Goal: Transaction & Acquisition: Purchase product/service

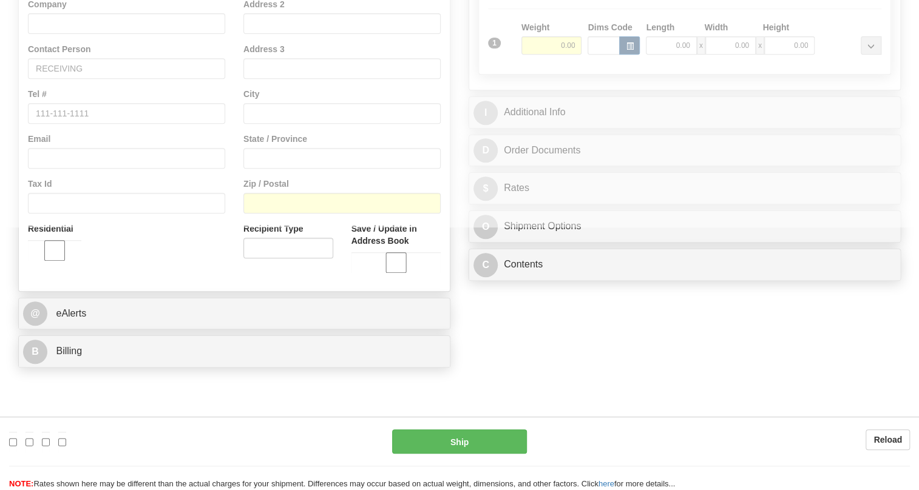
scroll to position [275, 0]
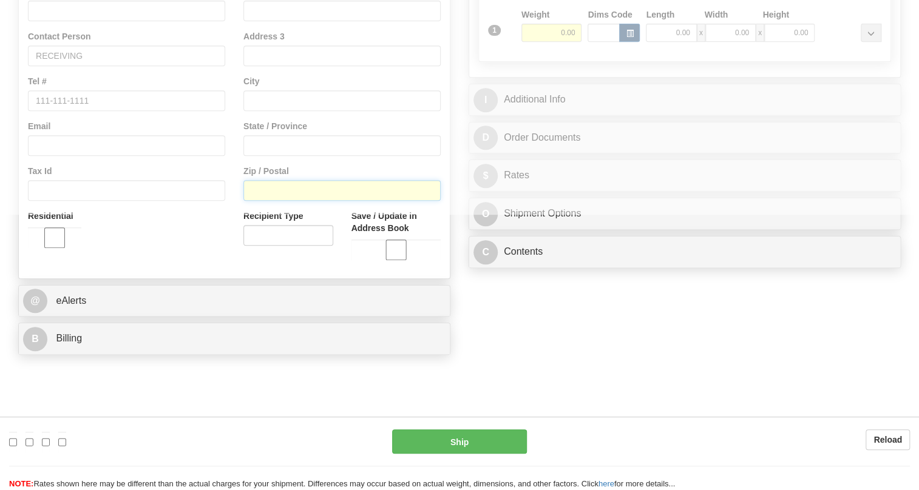
click at [264, 201] on input "Zip / Postal" at bounding box center [341, 190] width 197 height 21
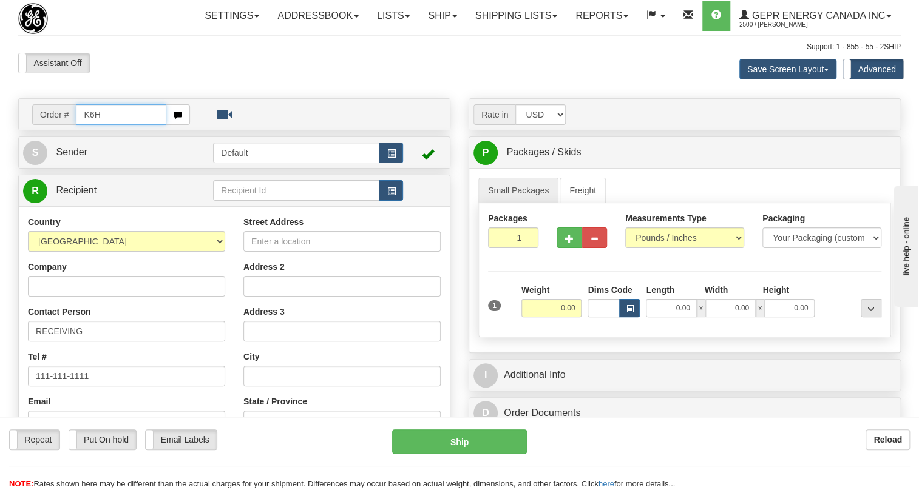
scroll to position [0, 0]
type input "K6H 6G5"
drag, startPoint x: 123, startPoint y: 144, endPoint x: 79, endPoint y: 142, distance: 44.3
click at [79, 125] on input "K6H 6G5" at bounding box center [121, 114] width 90 height 21
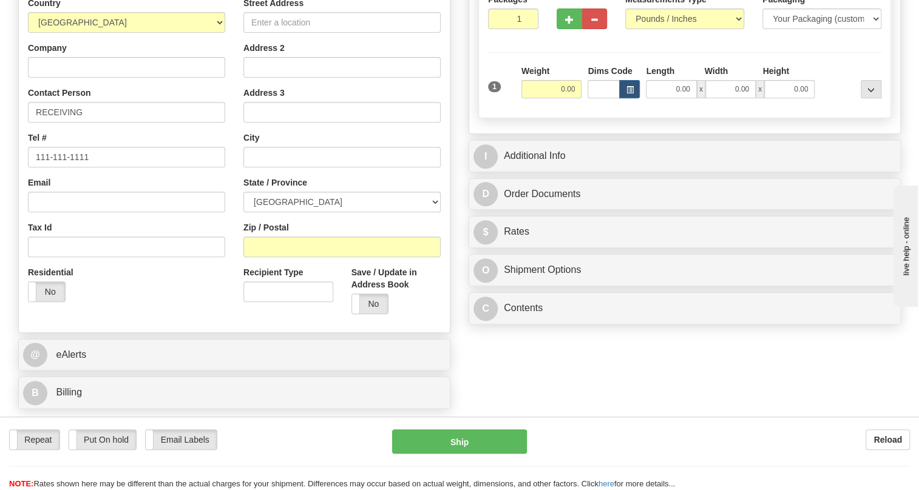
scroll to position [220, 0]
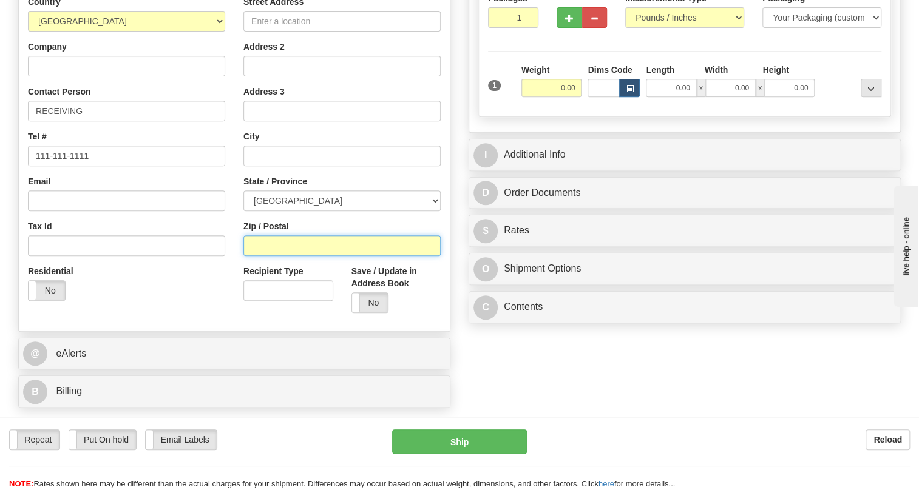
click at [252, 256] on input "Zip / Postal" at bounding box center [341, 245] width 197 height 21
paste input "K6H 6G5"
type input "K6H 6G5"
click at [228, 310] on div "Residential Yes No" at bounding box center [126, 287] width 215 height 45
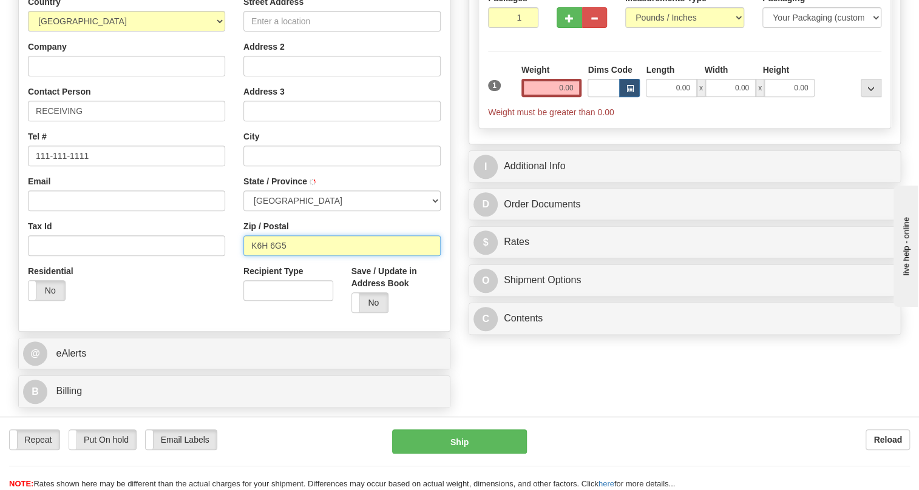
click at [255, 256] on input "K6H 6G5" at bounding box center [341, 245] width 197 height 21
type input "[GEOGRAPHIC_DATA]"
select select "ON"
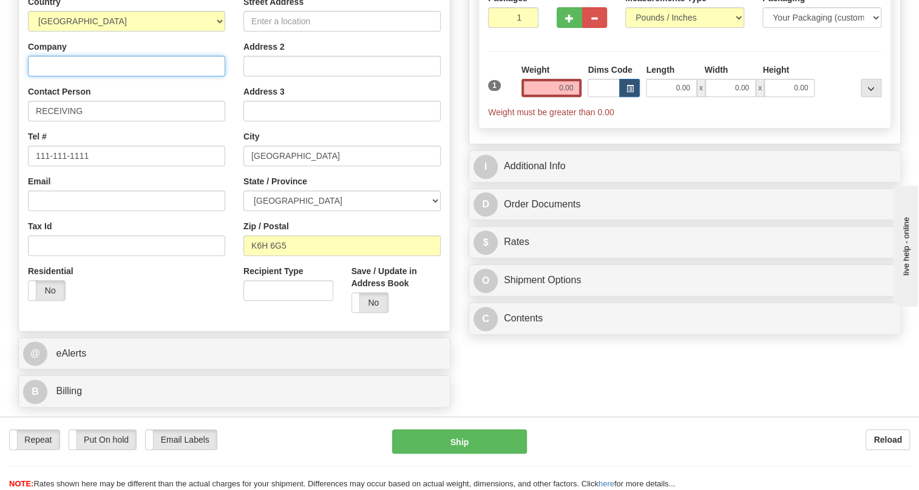
type input "KATEK Canada Inc. (SIGMAPOINT Technologies Inc.)"
type input "[STREET_ADDRESS]"
drag, startPoint x: 62, startPoint y: 93, endPoint x: 42, endPoint y: 100, distance: 20.9
click at [42, 76] on input "KATEK Canada Inc. (SIGMAPOINT Technologies Inc.)" at bounding box center [126, 66] width 197 height 21
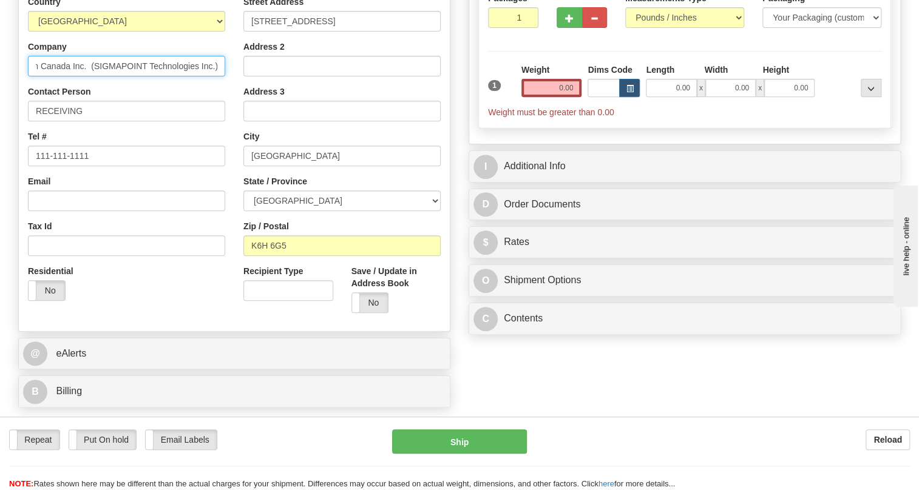
drag, startPoint x: 116, startPoint y: 95, endPoint x: 224, endPoint y: 101, distance: 107.6
click at [224, 76] on input "Kontron Canada Inc. (SIGMAPOINT Technologies Inc.)" at bounding box center [126, 66] width 197 height 21
type input "Kontron Canada Systems"
click at [555, 97] on input "0.00" at bounding box center [551, 88] width 61 height 18
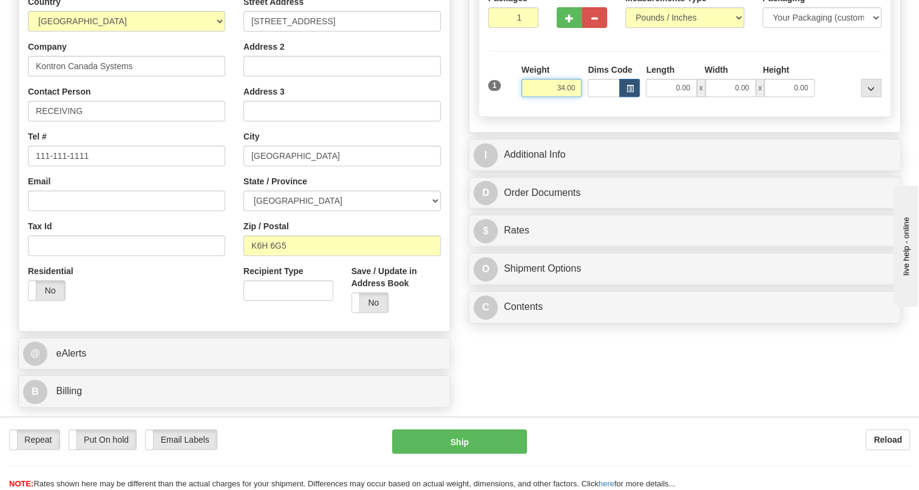
type input "34.00"
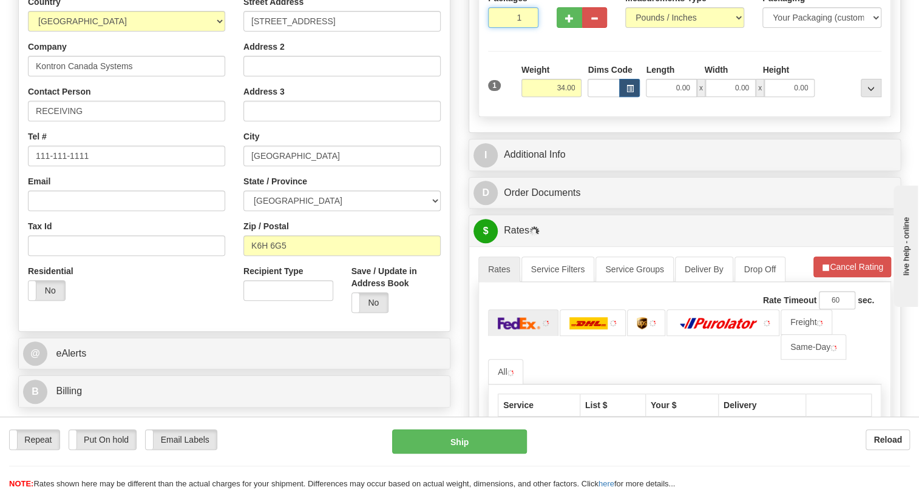
click at [510, 28] on input "1" at bounding box center [513, 17] width 50 height 21
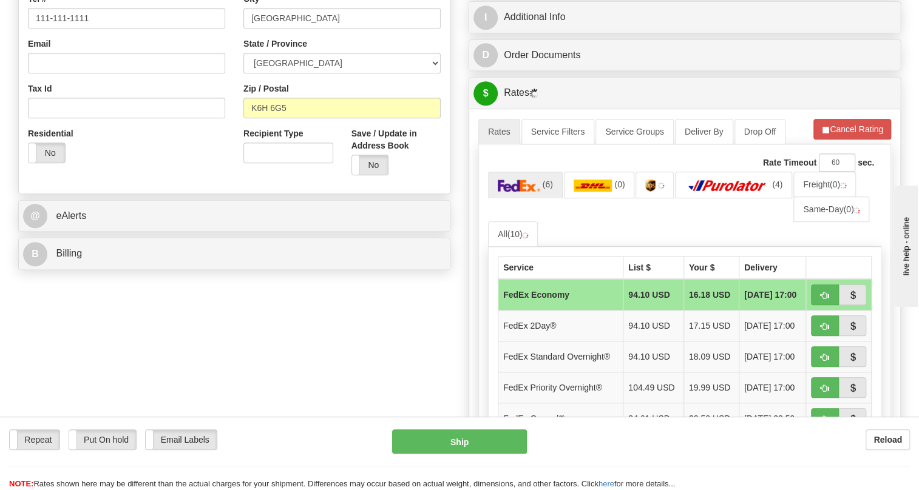
scroll to position [386, 0]
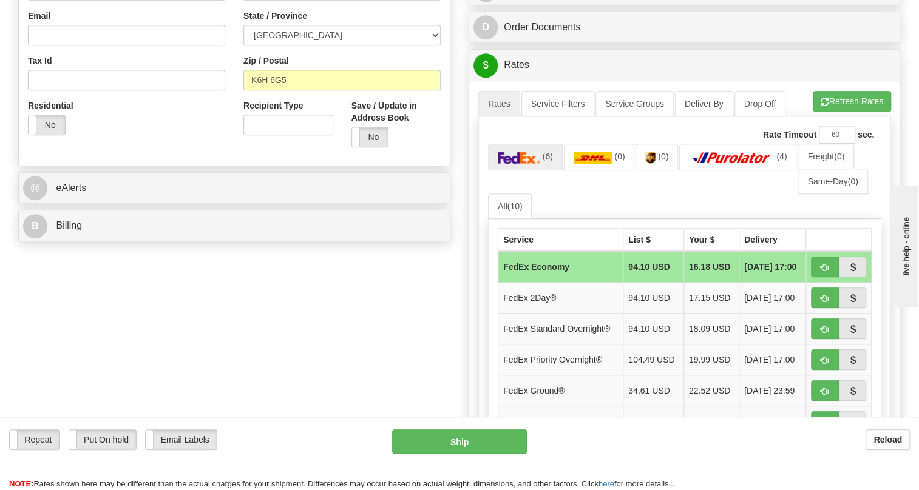
type input "4"
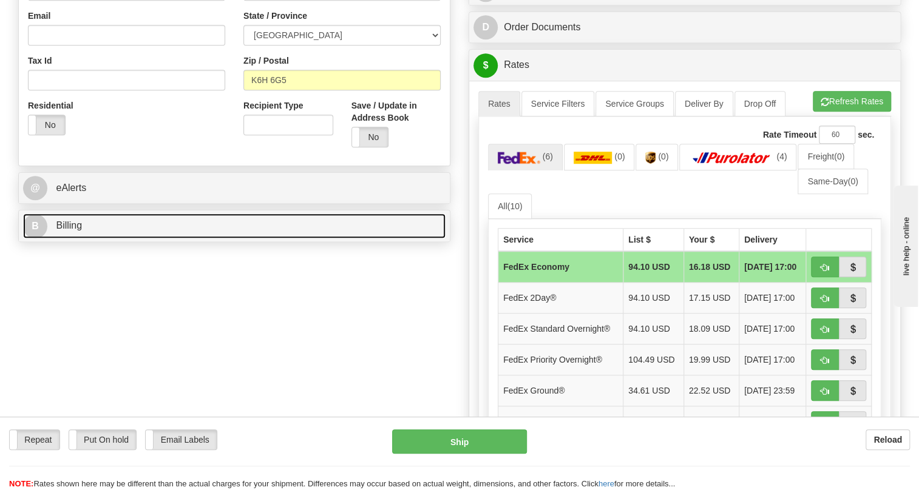
click at [63, 231] on span "Billing" at bounding box center [69, 225] width 26 height 10
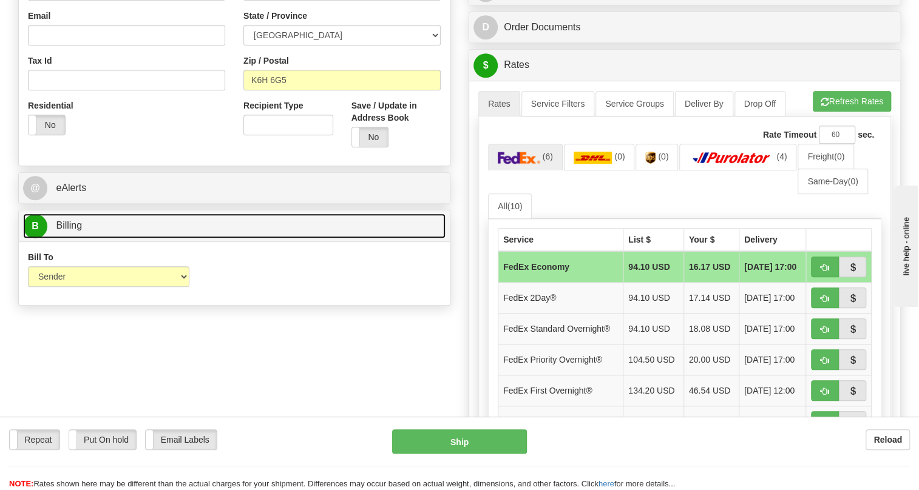
click at [74, 231] on span "Billing" at bounding box center [69, 225] width 26 height 10
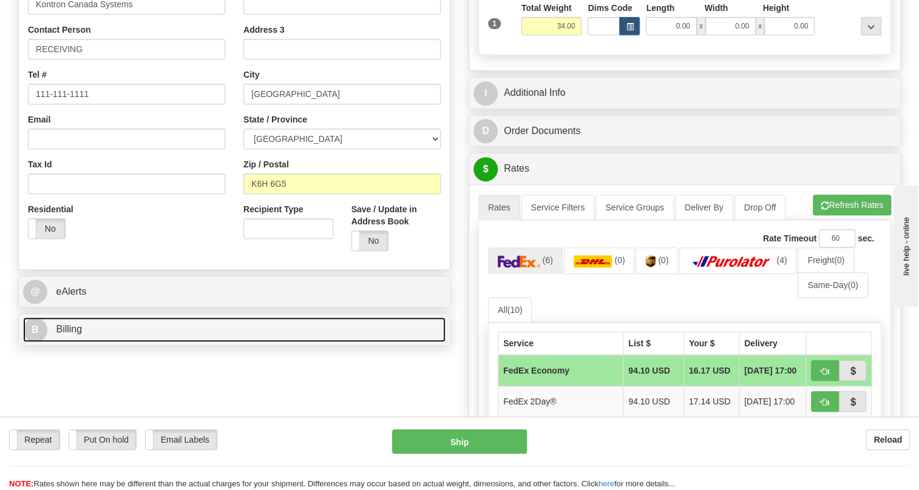
scroll to position [275, 0]
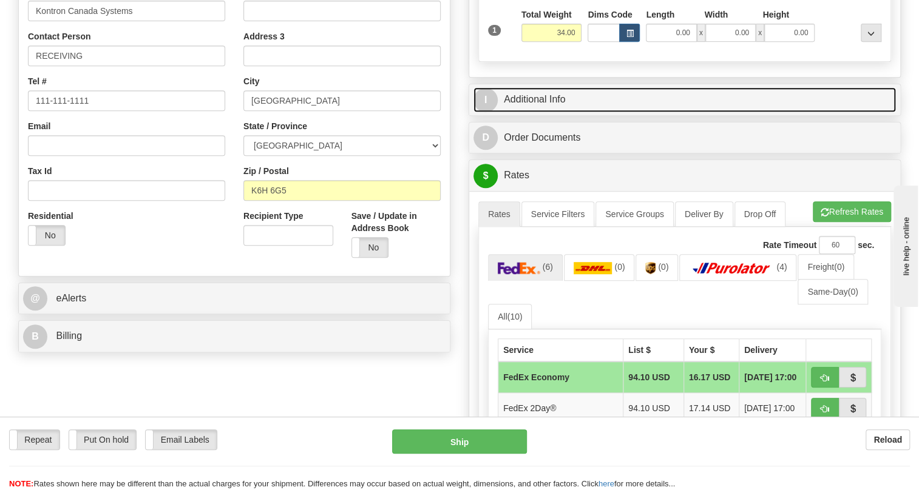
click at [553, 112] on link "I Additional Info" at bounding box center [684, 99] width 422 height 25
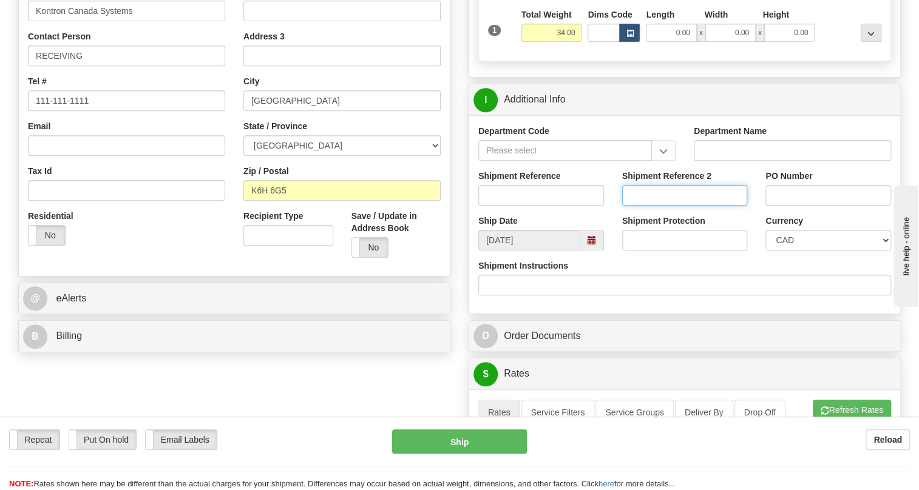
click at [661, 206] on input "Shipment Reference 2" at bounding box center [685, 195] width 126 height 21
type input "[PERSON_NAME]"
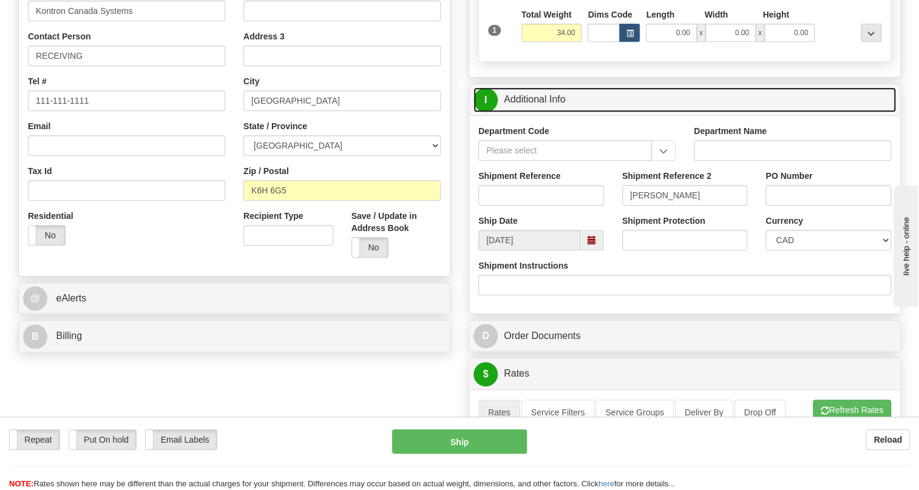
click at [539, 112] on link "I Additional Info" at bounding box center [684, 99] width 422 height 25
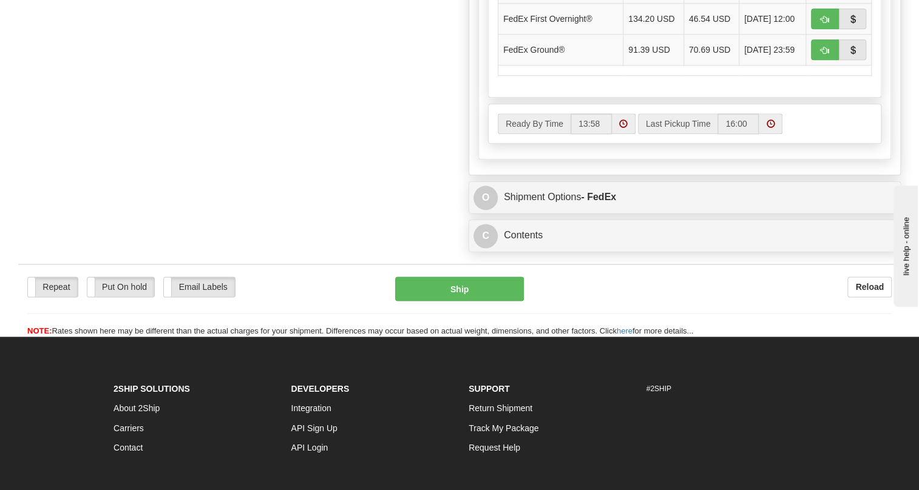
scroll to position [772, 0]
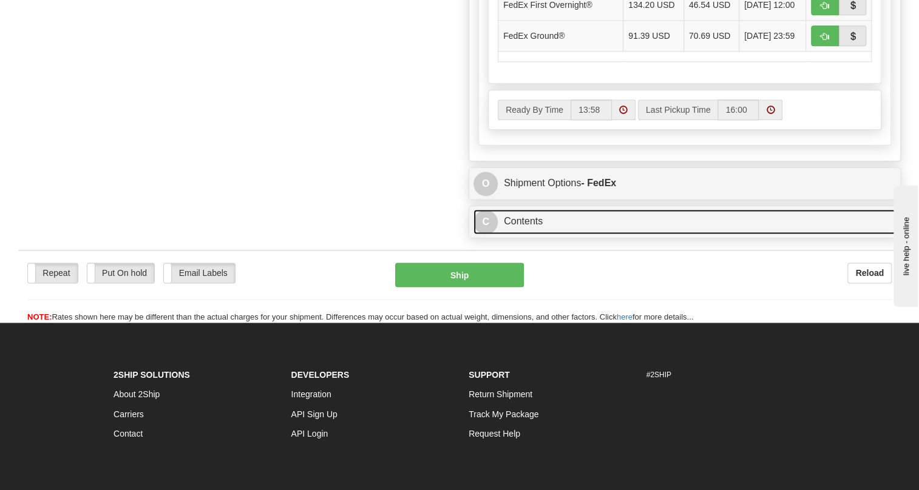
click at [532, 234] on link "C Contents" at bounding box center [684, 221] width 422 height 25
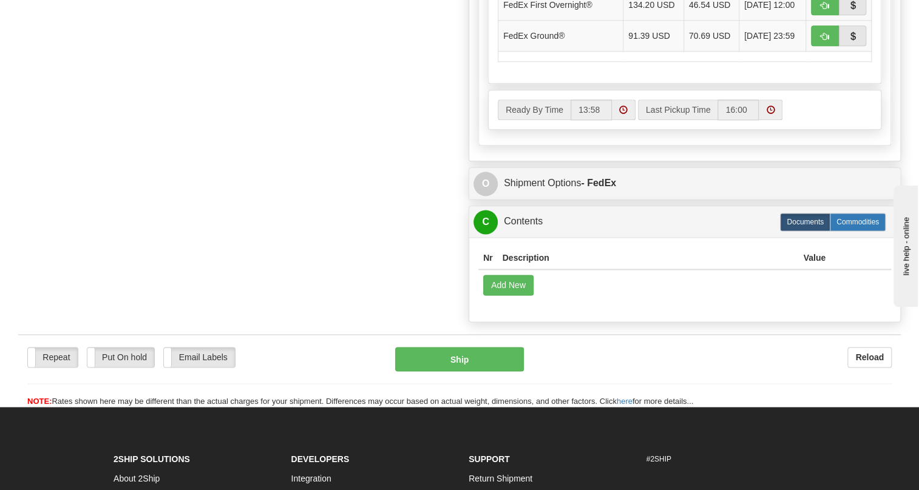
click at [843, 231] on label "Commodities" at bounding box center [857, 222] width 56 height 18
radio input "true"
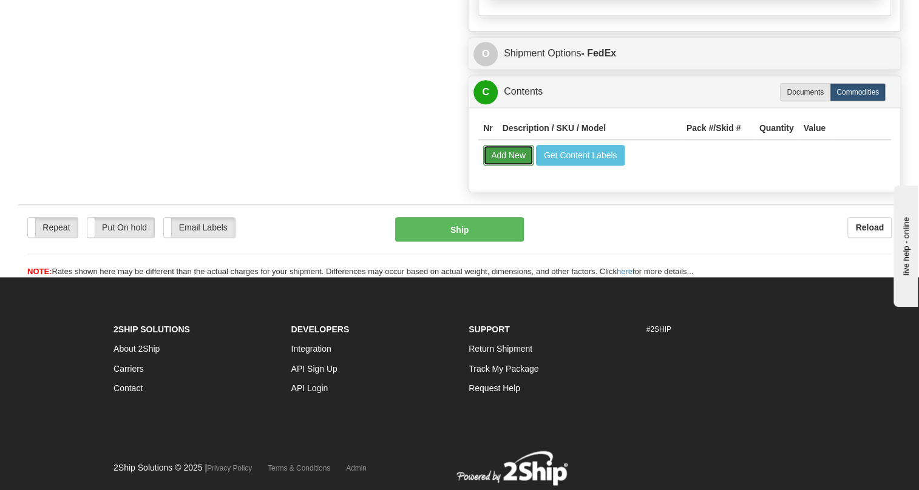
click at [512, 166] on button "Add New" at bounding box center [508, 155] width 50 height 21
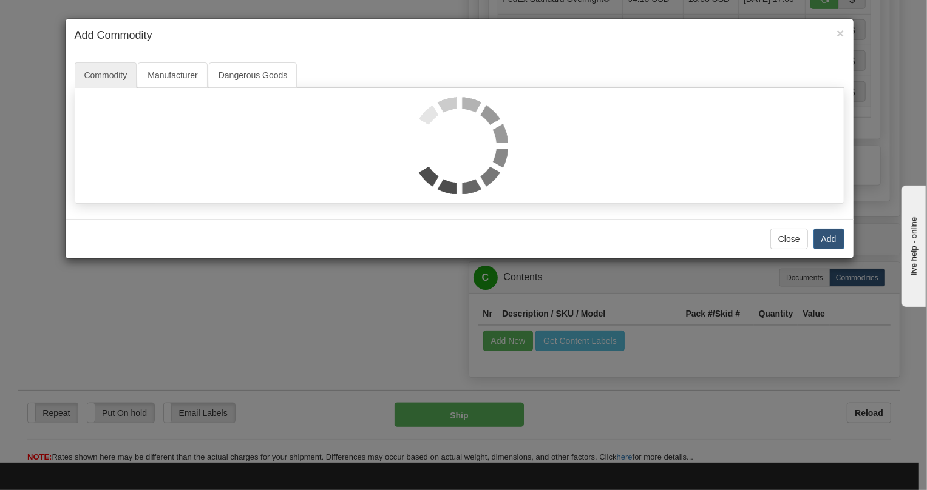
scroll to position [900, 0]
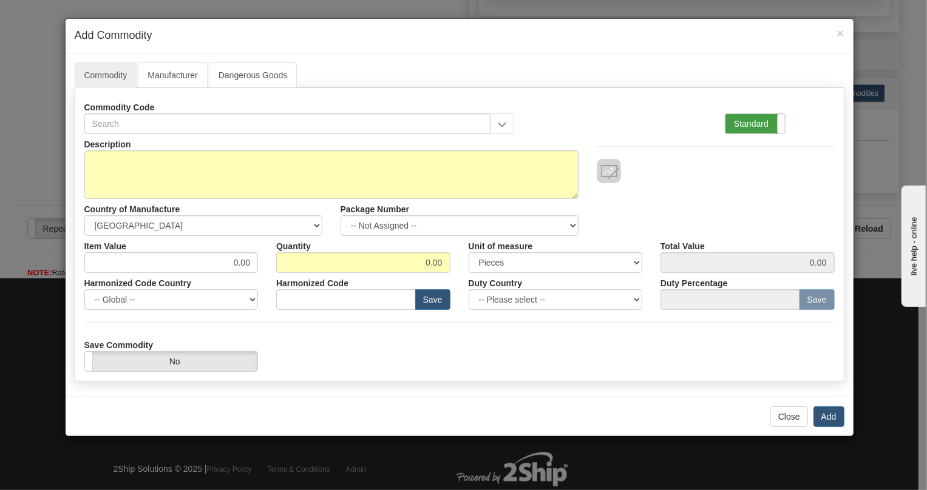
click at [740, 123] on label "Standard" at bounding box center [754, 123] width 59 height 19
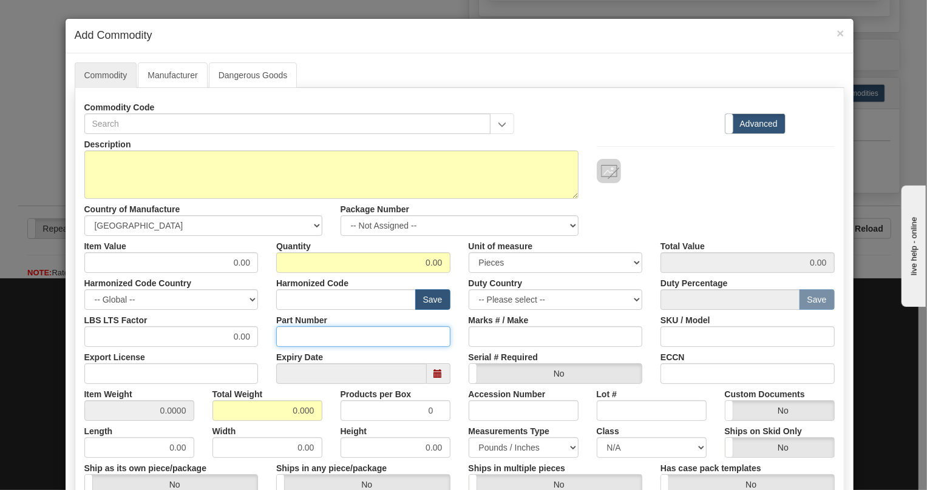
click at [298, 343] on input "Part Number" at bounding box center [363, 336] width 174 height 21
type input "AL001428"
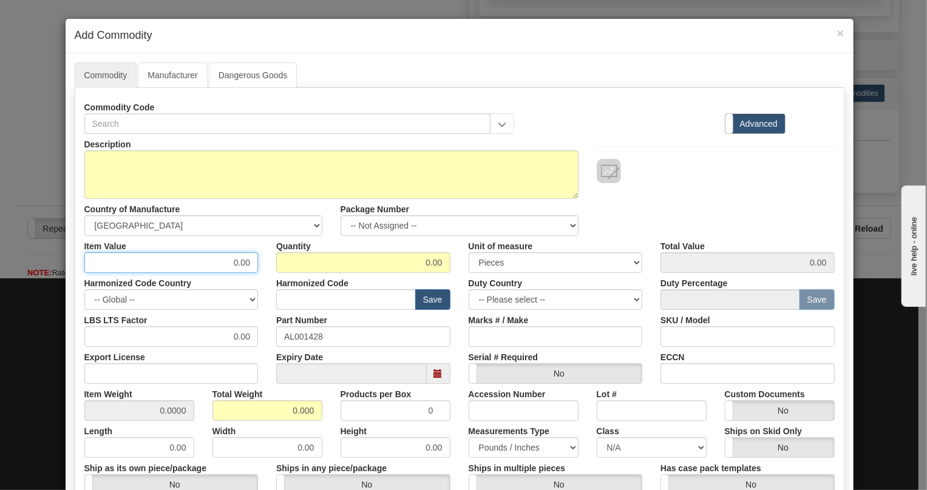
click at [247, 263] on input "0.00" at bounding box center [171, 262] width 174 height 21
type input "85.73"
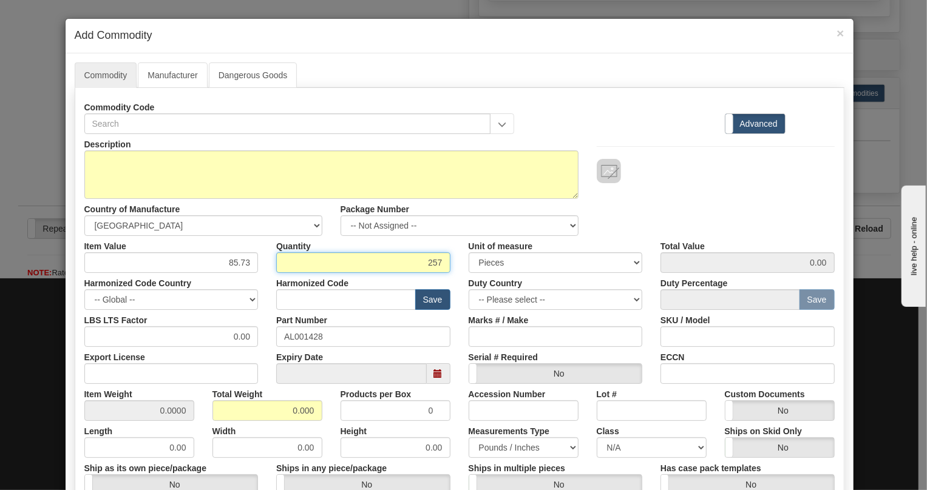
type input "257"
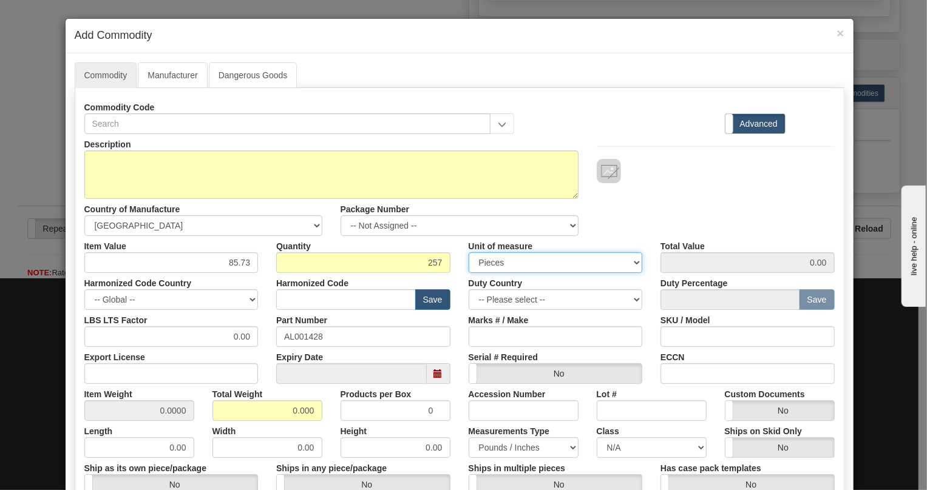
type input "22032.61"
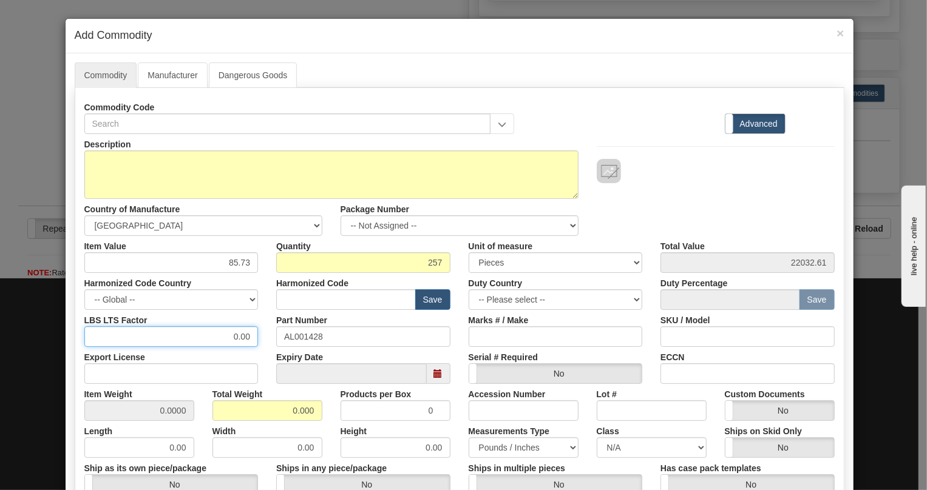
click at [220, 334] on input "0.00" at bounding box center [171, 336] width 174 height 21
type input "1.00"
click at [285, 413] on input "0.000" at bounding box center [267, 410] width 110 height 21
type input "1.000"
type input "0.0039"
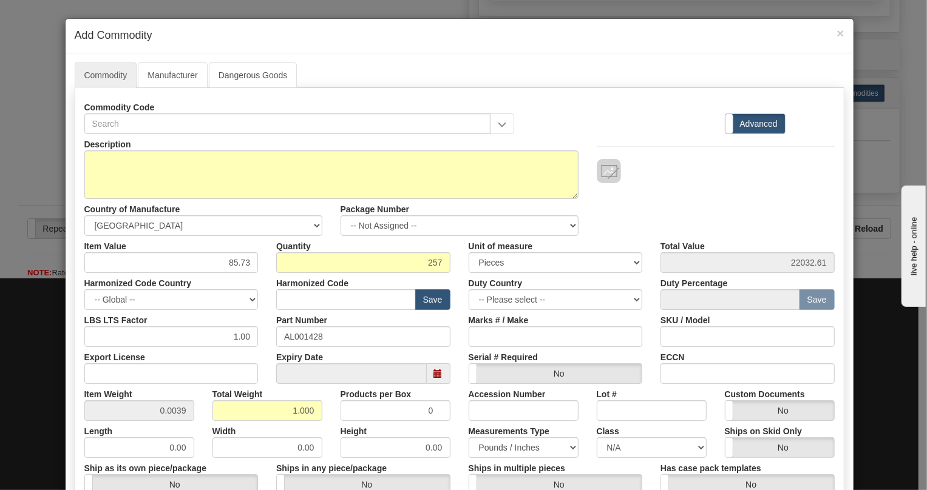
click at [331, 428] on div "Height 0.00" at bounding box center [395, 439] width 128 height 37
drag, startPoint x: 184, startPoint y: 408, endPoint x: 172, endPoint y: 416, distance: 14.3
click at [172, 416] on input "0.0039" at bounding box center [139, 410] width 110 height 21
click at [320, 423] on div "Width 0.00" at bounding box center [267, 439] width 128 height 37
drag, startPoint x: 317, startPoint y: 336, endPoint x: 261, endPoint y: 339, distance: 56.5
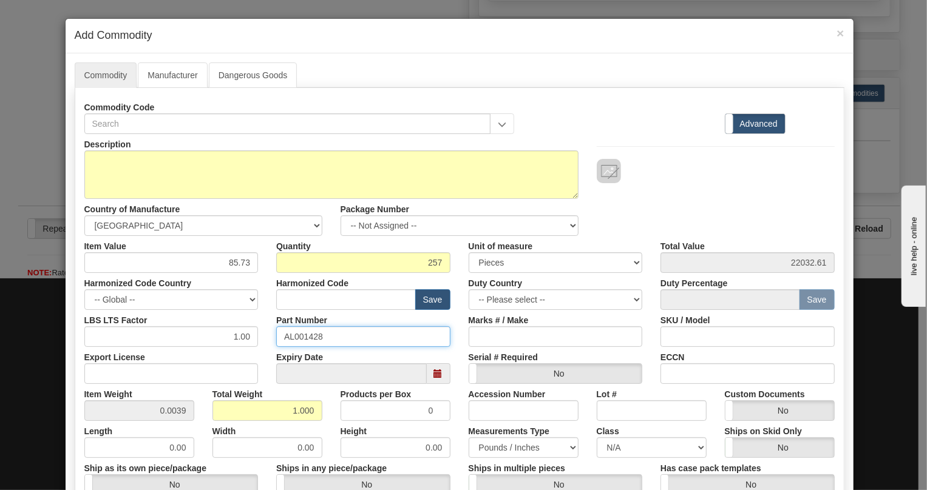
click at [261, 339] on div "LBS LTS Factor 1.00 Part Number AL001428 Marks # / Make SKU / Model" at bounding box center [459, 328] width 768 height 37
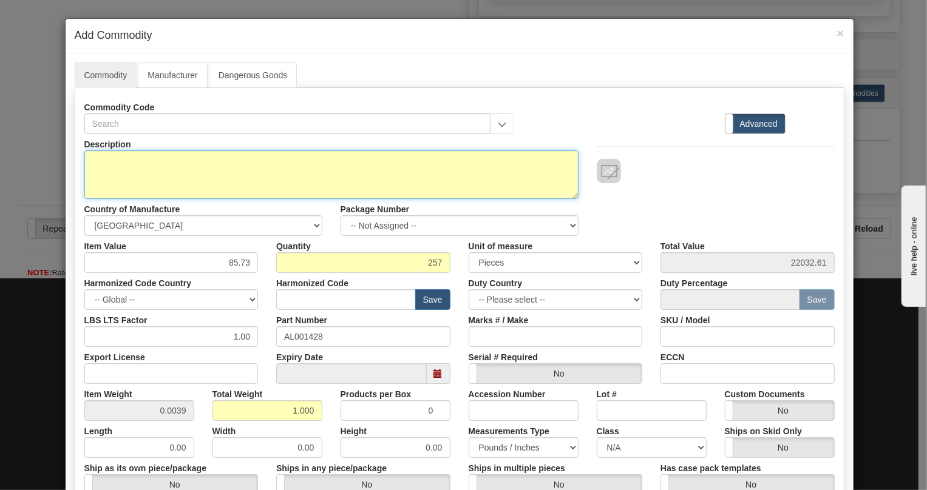
click at [123, 159] on textarea "Description" at bounding box center [331, 174] width 494 height 49
paste textarea "AL001428"
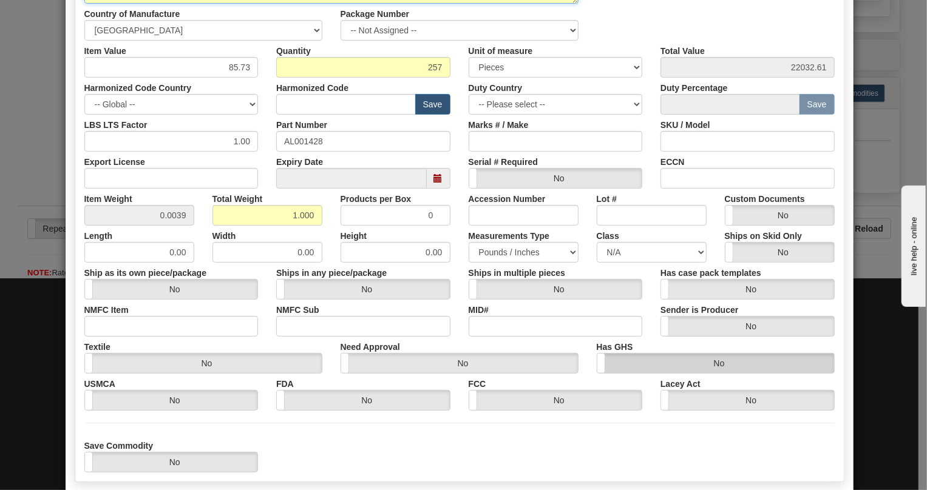
scroll to position [260, 0]
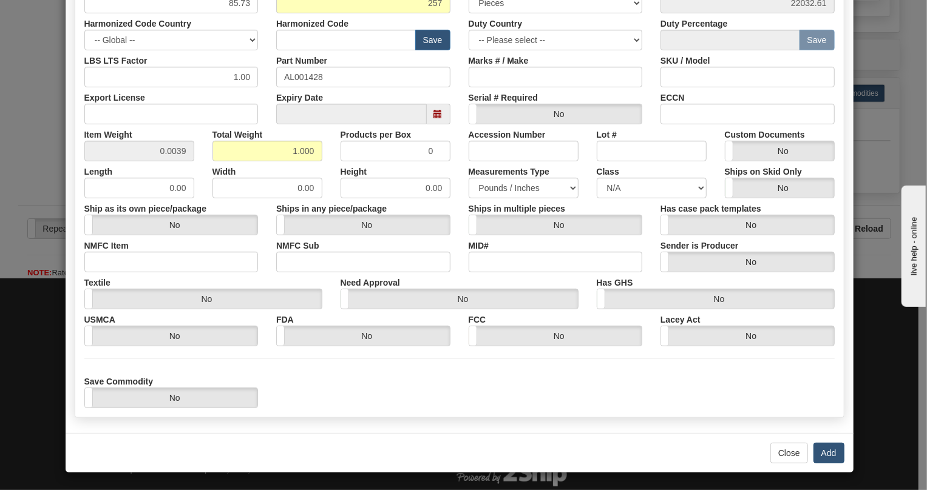
type textarea "AL001428"
click at [822, 452] on button "Add" at bounding box center [828, 453] width 31 height 21
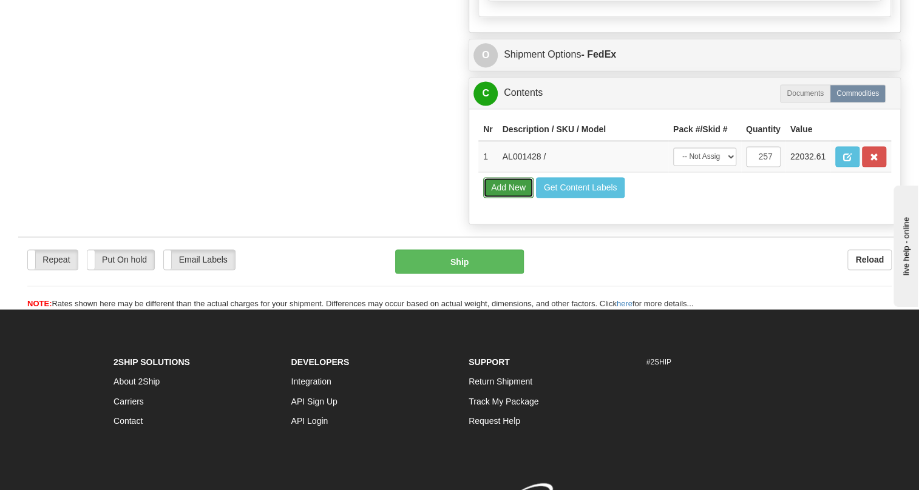
click at [509, 198] on button "Add New" at bounding box center [508, 187] width 50 height 21
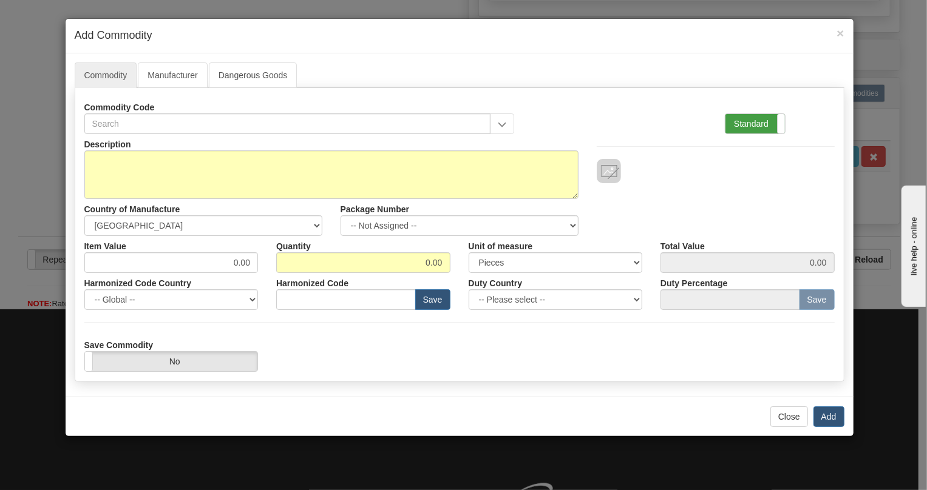
click at [746, 119] on label "Standard" at bounding box center [754, 123] width 59 height 19
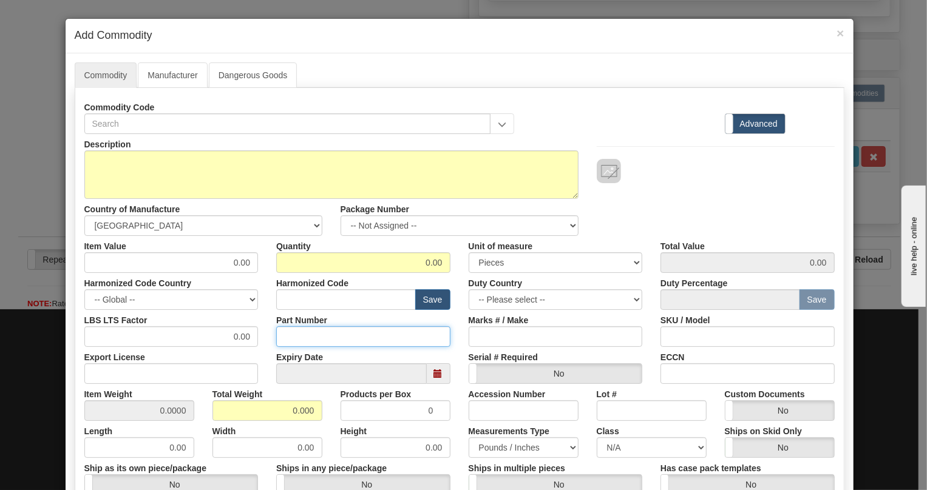
click at [298, 343] on input "Part Number" at bounding box center [363, 336] width 174 height 21
drag, startPoint x: 327, startPoint y: 338, endPoint x: 266, endPoint y: 340, distance: 61.3
click at [267, 340] on div "Part Number P00884462" at bounding box center [363, 328] width 192 height 37
type input "P00884462"
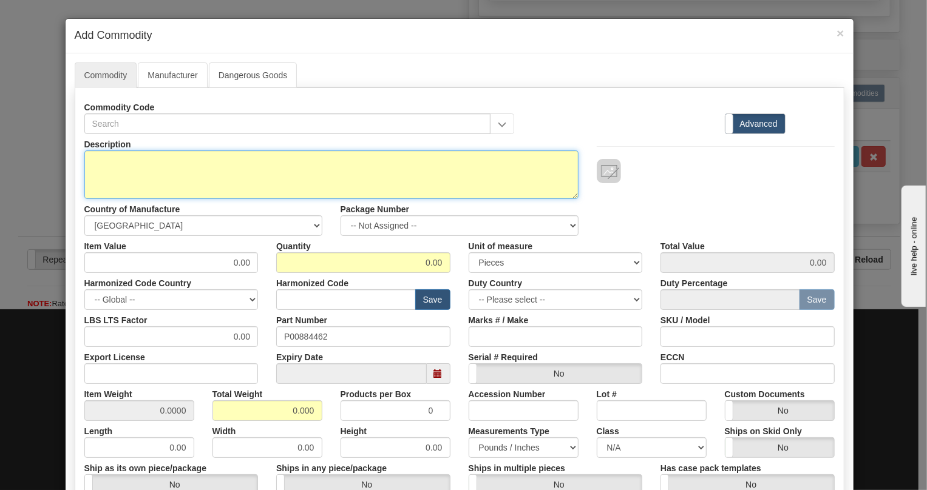
click at [151, 162] on textarea "Description" at bounding box center [331, 174] width 494 height 49
paste textarea "P00884462"
type textarea "P00884462"
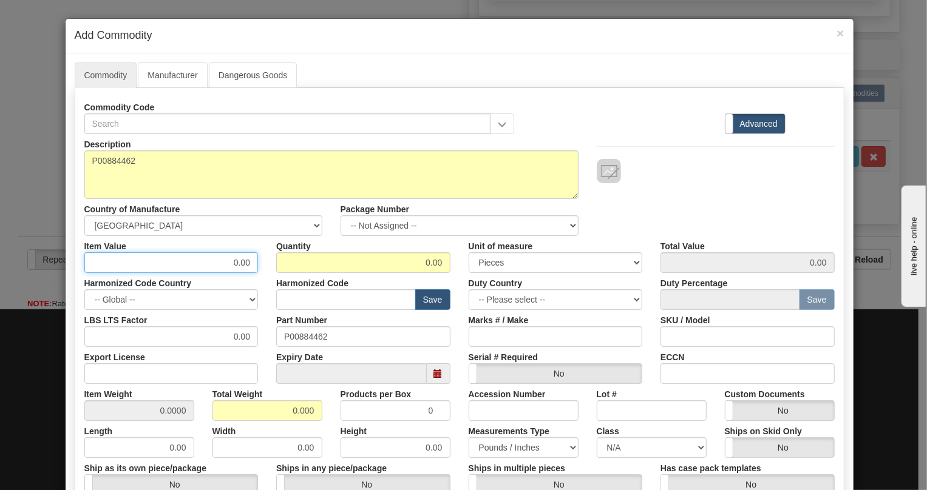
click at [245, 264] on input "0.00" at bounding box center [171, 262] width 174 height 21
type input "1.08"
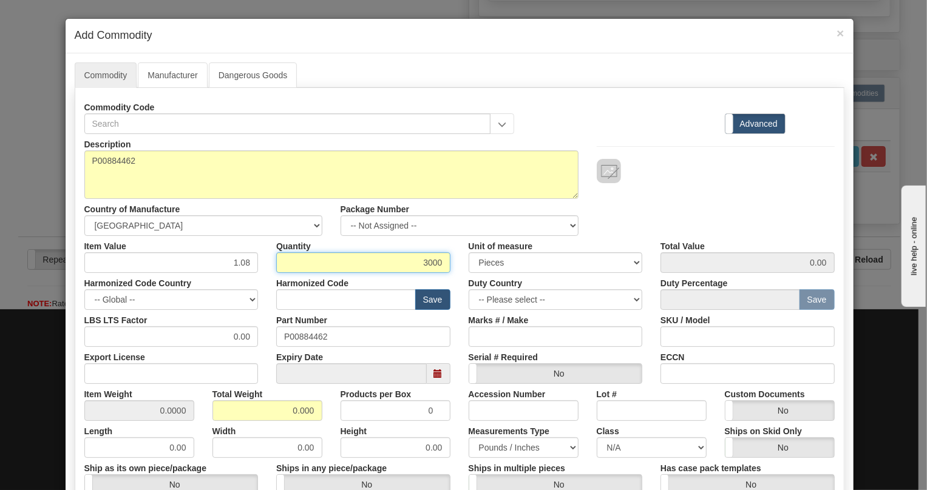
type input "3000"
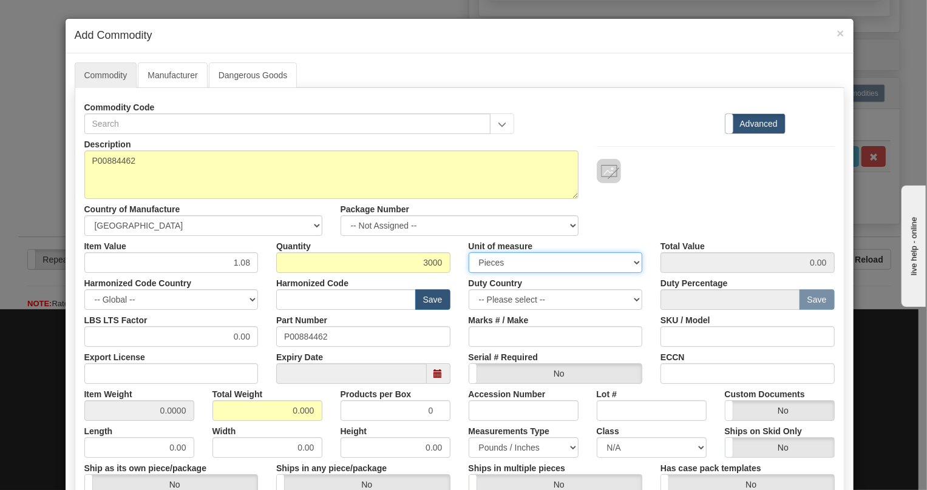
type input "3240.00"
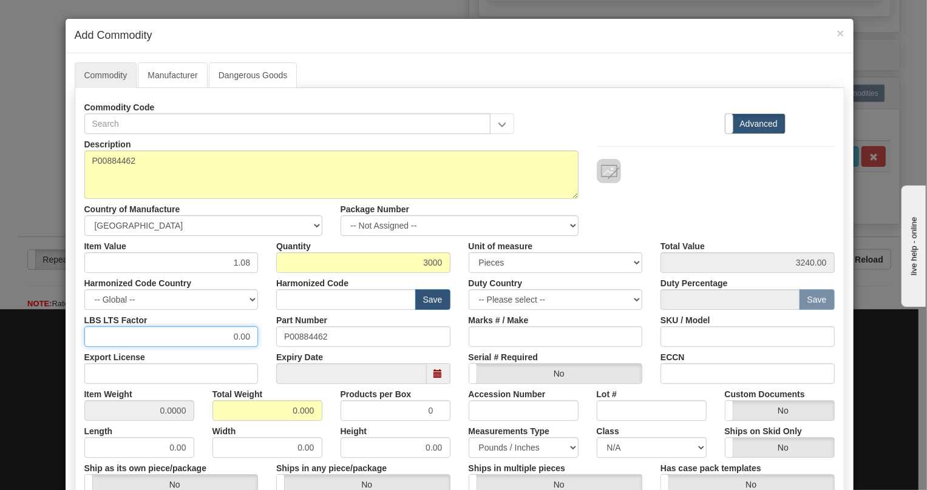
click at [224, 337] on input "0.00" at bounding box center [171, 336] width 174 height 21
type input "1.00"
click at [287, 413] on input "0.000" at bounding box center [267, 410] width 110 height 21
type input "1.000"
type input "0.0003"
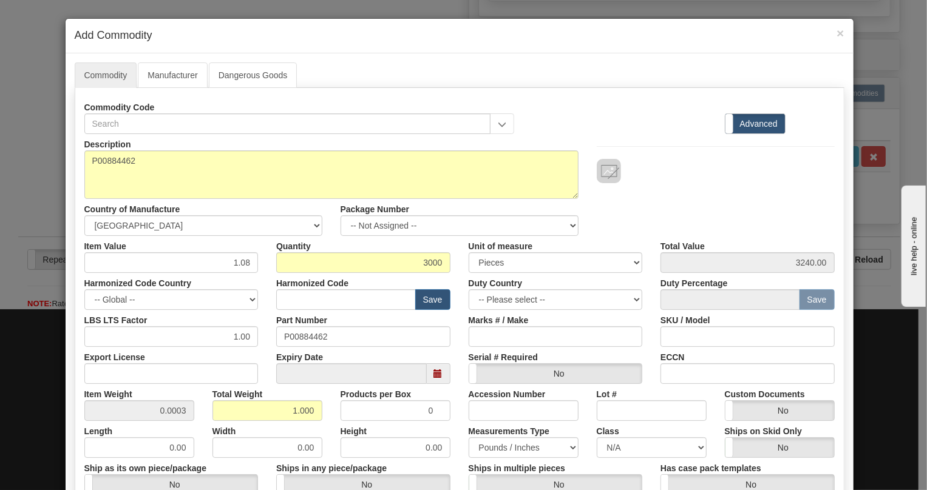
click at [450, 426] on div "Height 0.00" at bounding box center [395, 439] width 128 height 37
drag, startPoint x: 183, startPoint y: 408, endPoint x: 178, endPoint y: 413, distance: 6.4
click at [178, 413] on input "0.0003" at bounding box center [139, 410] width 110 height 21
click at [318, 424] on div "Width 0.00" at bounding box center [267, 439] width 128 height 37
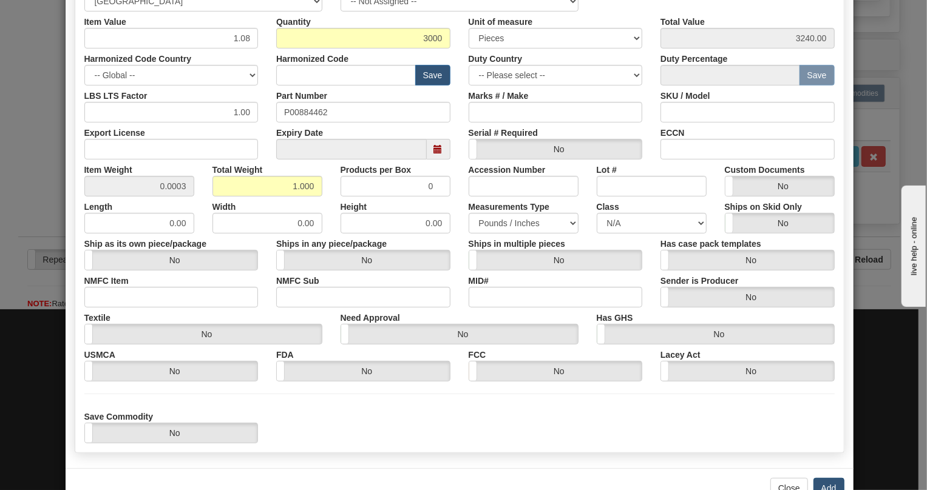
scroll to position [260, 0]
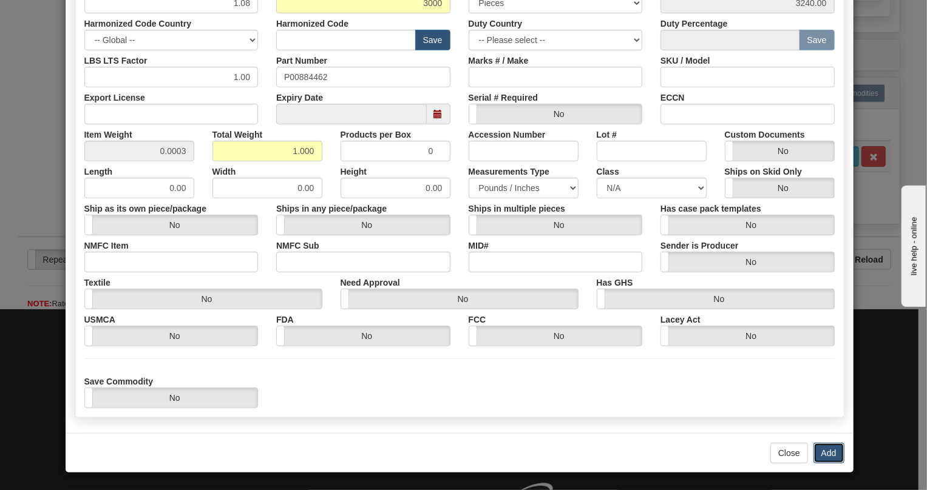
click at [819, 457] on button "Add" at bounding box center [828, 453] width 31 height 21
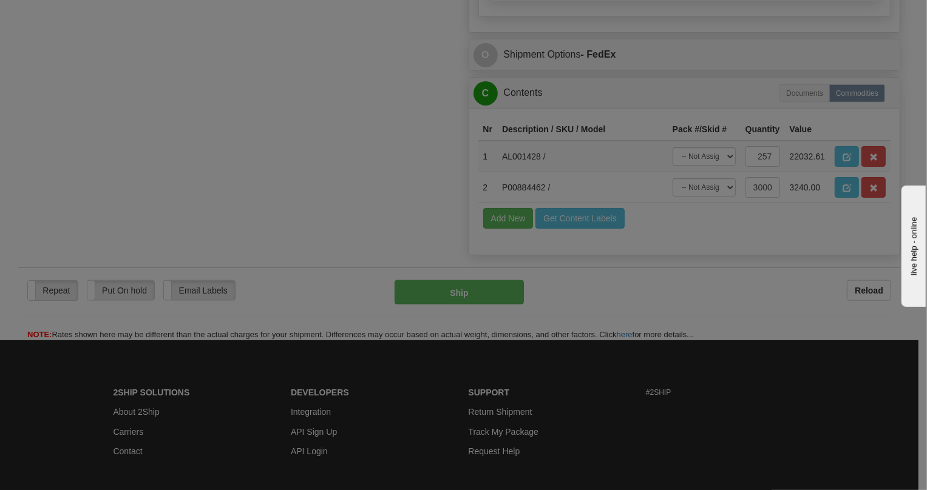
scroll to position [0, 0]
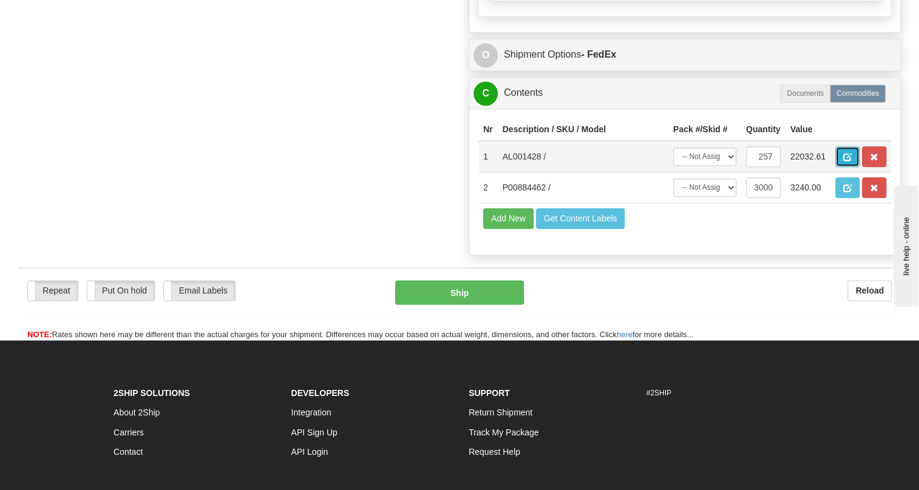
click at [845, 161] on span "button" at bounding box center [847, 158] width 8 height 8
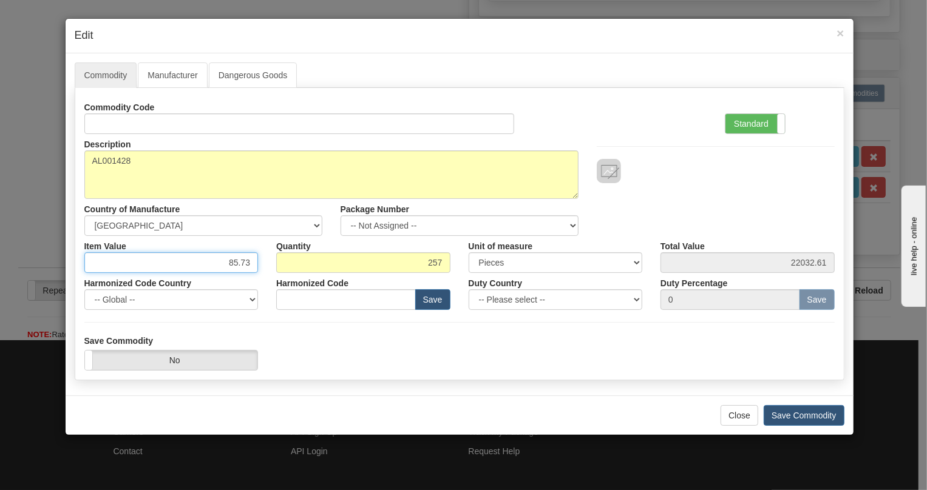
drag, startPoint x: 251, startPoint y: 260, endPoint x: 243, endPoint y: 269, distance: 11.7
click at [243, 269] on input "85.73" at bounding box center [171, 262] width 174 height 21
type input "85.75"
type input "22037.75"
click at [268, 277] on div "Harmonized Code Save" at bounding box center [363, 291] width 192 height 37
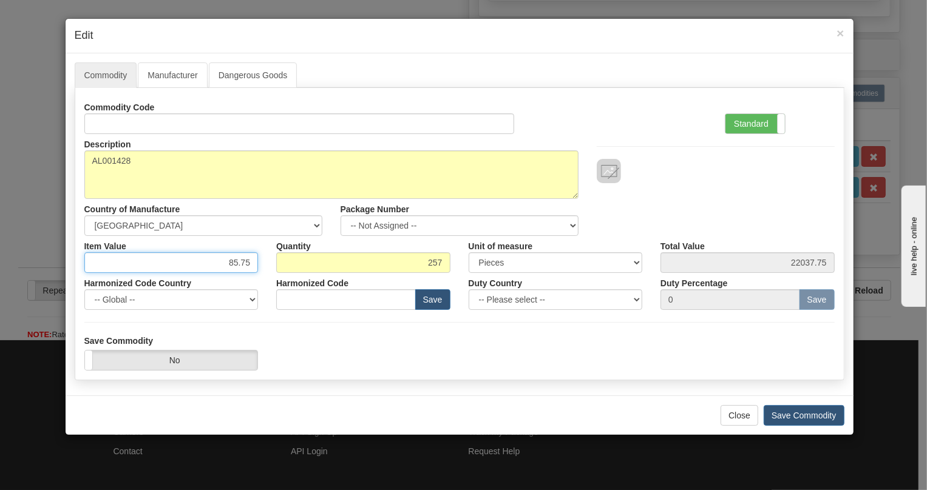
click at [252, 262] on input "85.75" at bounding box center [171, 262] width 174 height 21
type input "85.73"
type input "22032.61"
click at [266, 286] on div "Harmonized Code Country -- Global -- [GEOGRAPHIC_DATA] [GEOGRAPHIC_DATA] [GEOGR…" at bounding box center [171, 291] width 192 height 37
click at [749, 121] on label "Standard" at bounding box center [754, 123] width 59 height 19
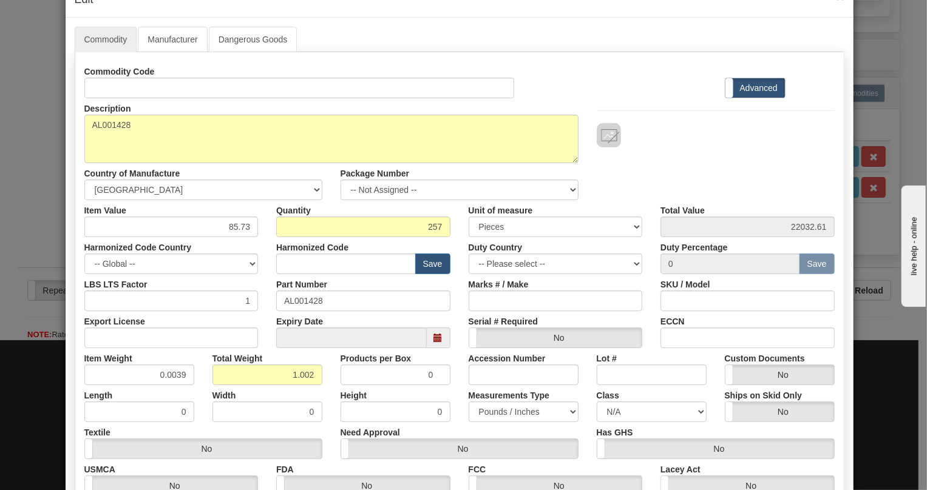
scroll to position [55, 0]
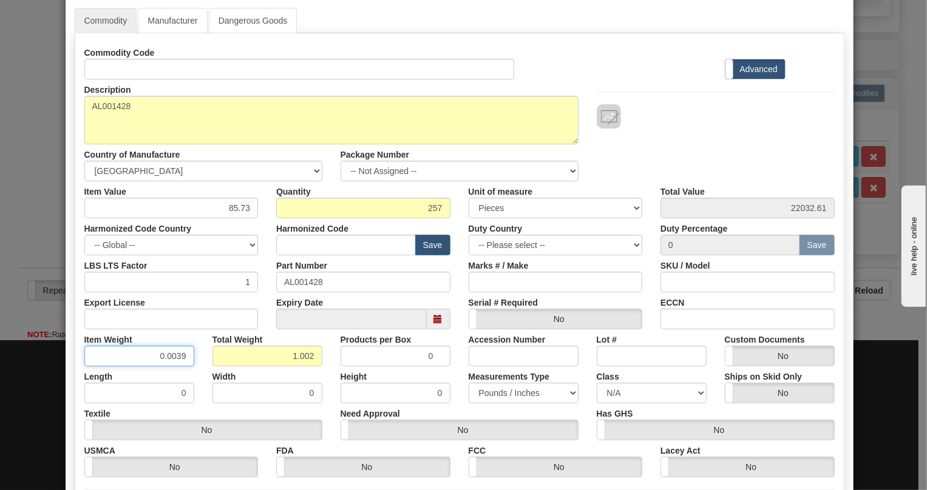
drag, startPoint x: 181, startPoint y: 354, endPoint x: 173, endPoint y: 362, distance: 10.7
click at [173, 362] on input "0.0039" at bounding box center [139, 356] width 110 height 21
type input "0.0040"
click at [203, 362] on div "Total Weight 1.028" at bounding box center [267, 347] width 128 height 37
drag, startPoint x: 313, startPoint y: 354, endPoint x: 271, endPoint y: 362, distance: 43.2
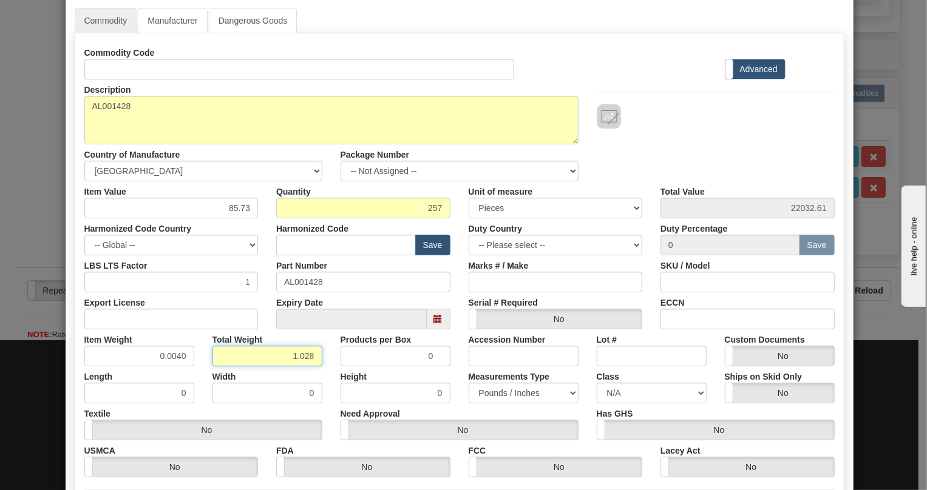
click at [271, 362] on input "1.028" at bounding box center [267, 356] width 110 height 21
type input "0.1"
click at [331, 375] on div "Height 0" at bounding box center [395, 384] width 128 height 37
click at [178, 360] on input "0.0004" at bounding box center [139, 356] width 110 height 21
type input "0.0005"
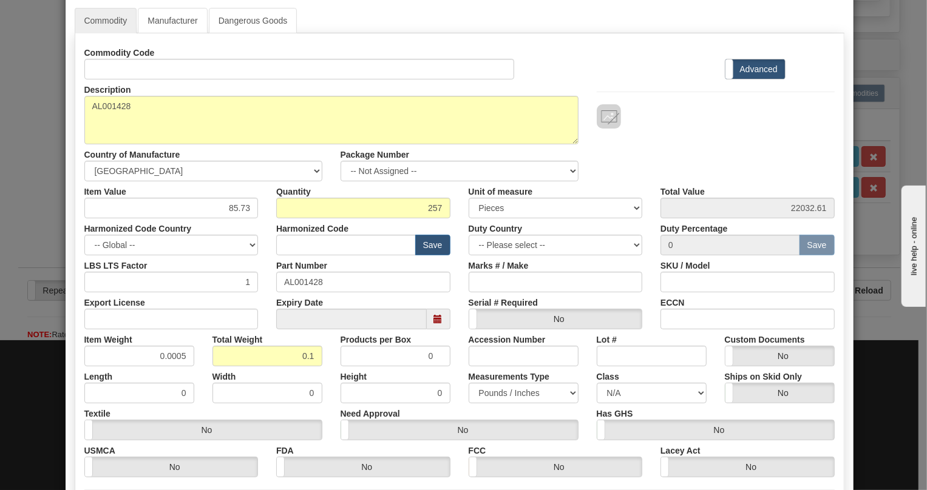
type input "0.129"
click at [194, 369] on div "Length 0" at bounding box center [139, 384] width 128 height 37
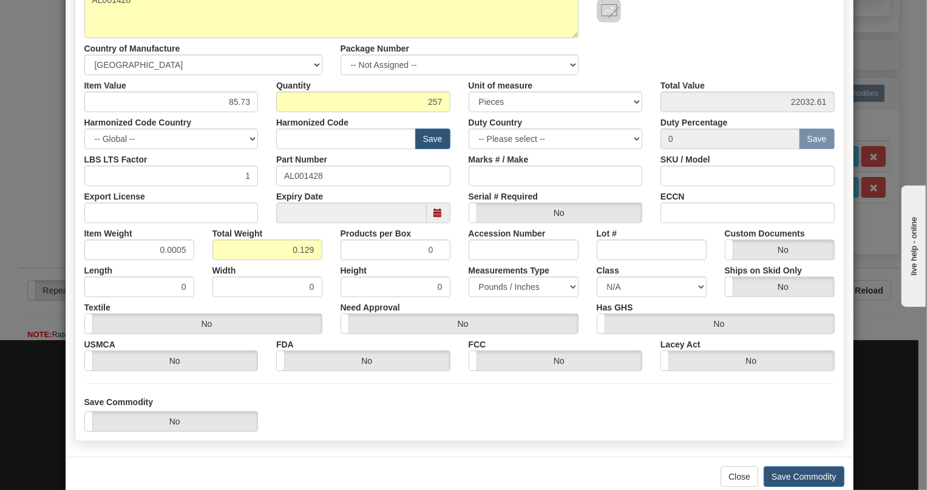
scroll to position [184, 0]
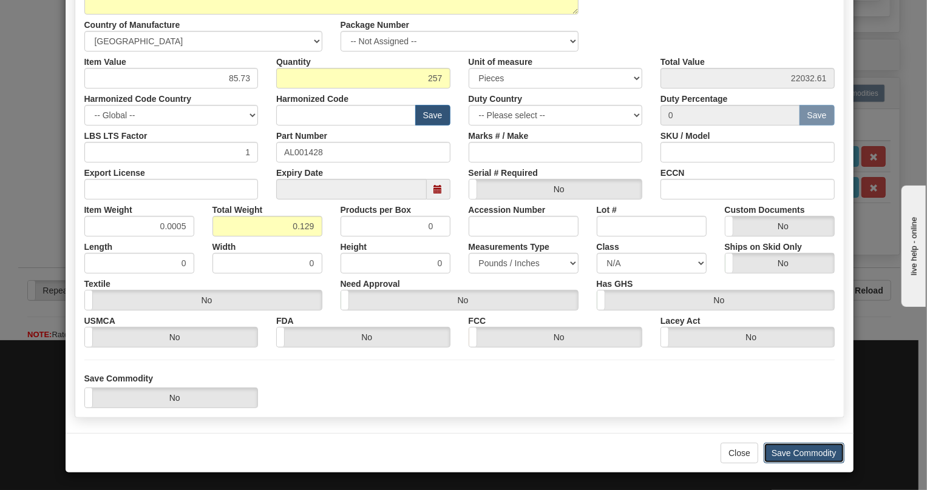
click at [789, 452] on button "Save Commodity" at bounding box center [803, 453] width 81 height 21
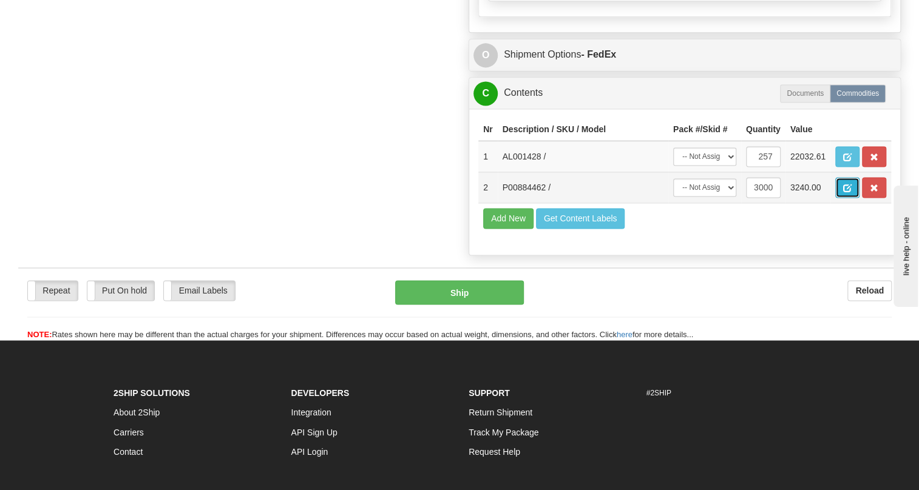
click at [849, 192] on span "button" at bounding box center [847, 188] width 8 height 8
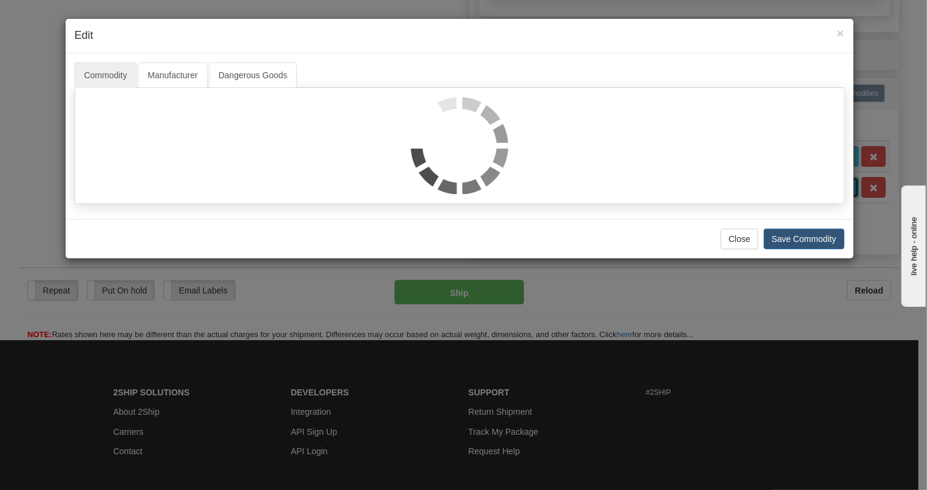
scroll to position [0, 0]
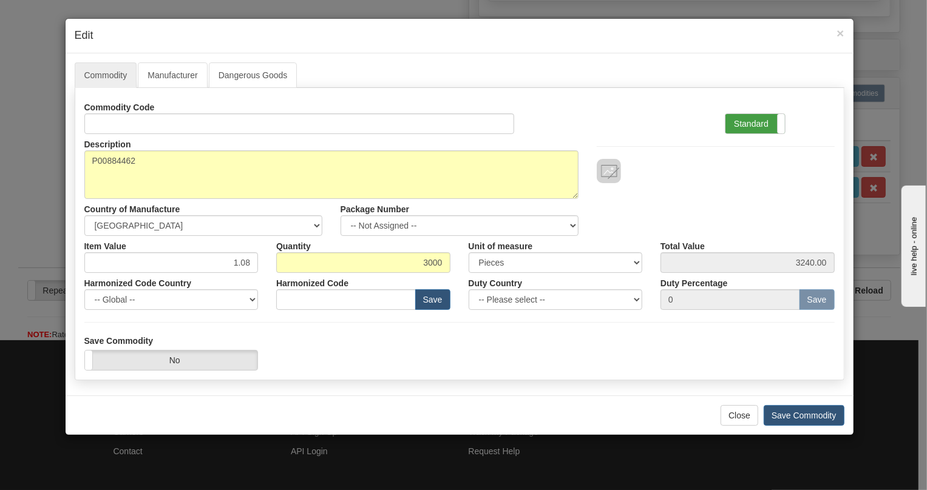
click at [745, 120] on label "Standard" at bounding box center [754, 123] width 59 height 19
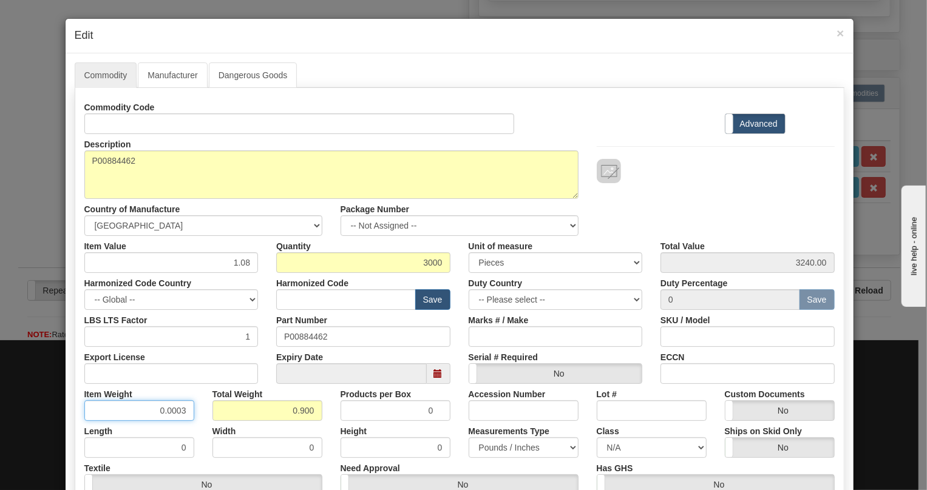
click at [178, 413] on input "0.0003" at bounding box center [139, 410] width 110 height 21
type input "0.0005"
click at [194, 421] on div "Length 0" at bounding box center [139, 439] width 128 height 37
drag, startPoint x: 309, startPoint y: 410, endPoint x: 269, endPoint y: 410, distance: 40.0
click at [269, 410] on input "1.500" at bounding box center [267, 410] width 110 height 21
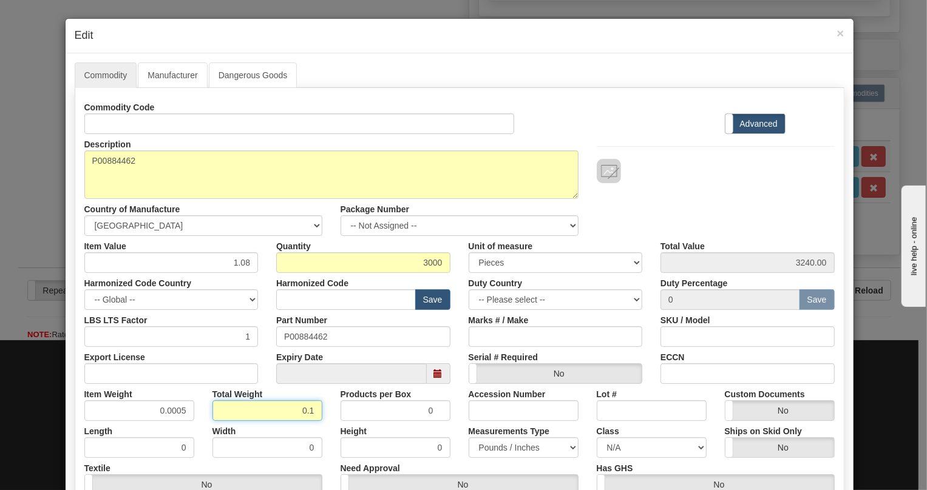
type input "0.1"
type input "0.0000"
click at [316, 430] on div "Width 0" at bounding box center [267, 439] width 128 height 37
click at [319, 425] on div "Width 0" at bounding box center [267, 439] width 128 height 37
click at [283, 425] on div "Width 0" at bounding box center [267, 439] width 128 height 37
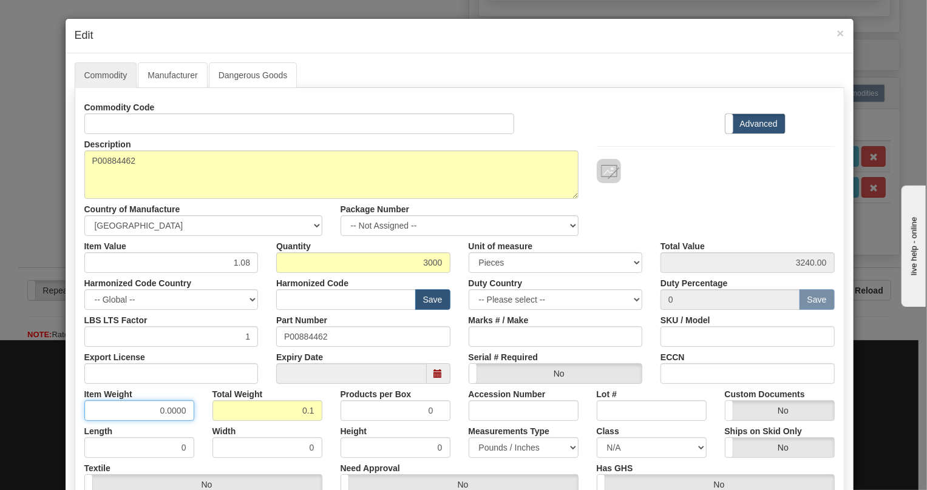
click at [183, 415] on input "0.0000" at bounding box center [139, 410] width 110 height 21
click at [320, 422] on div "Width 0" at bounding box center [267, 439] width 128 height 37
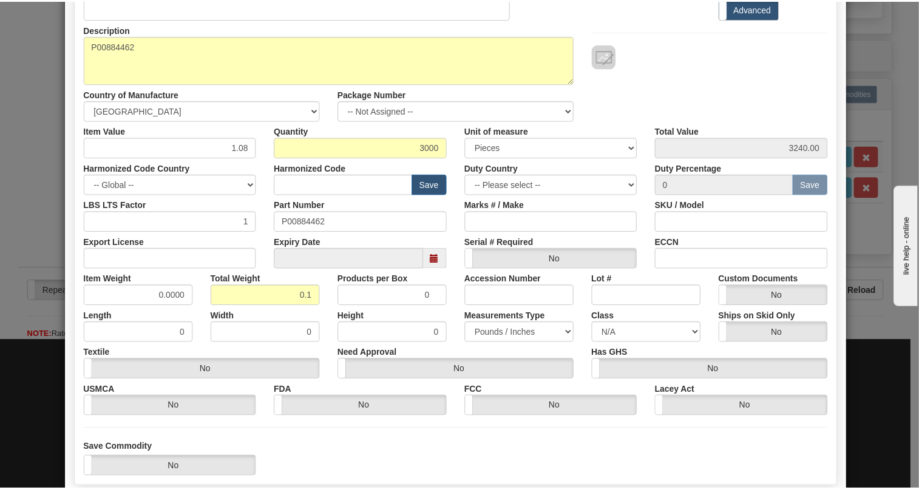
scroll to position [165, 0]
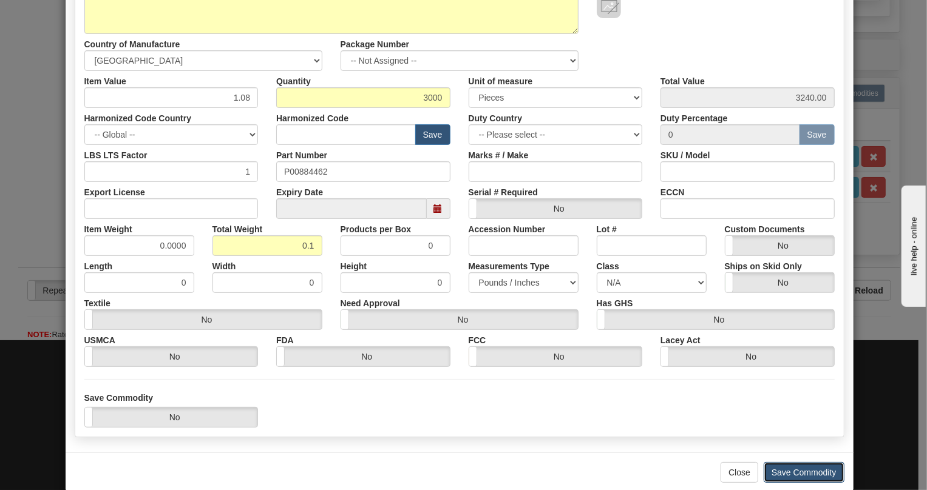
click at [803, 468] on button "Save Commodity" at bounding box center [803, 472] width 81 height 21
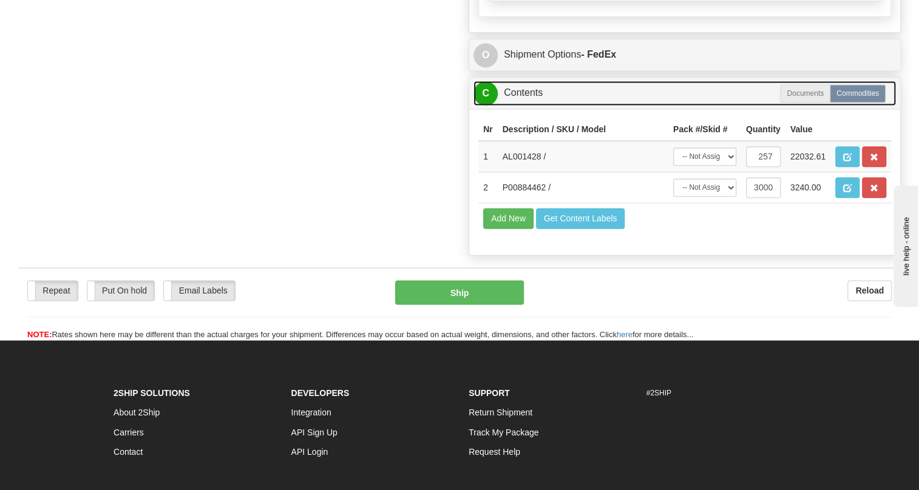
click at [522, 106] on link "C Contents" at bounding box center [684, 93] width 422 height 25
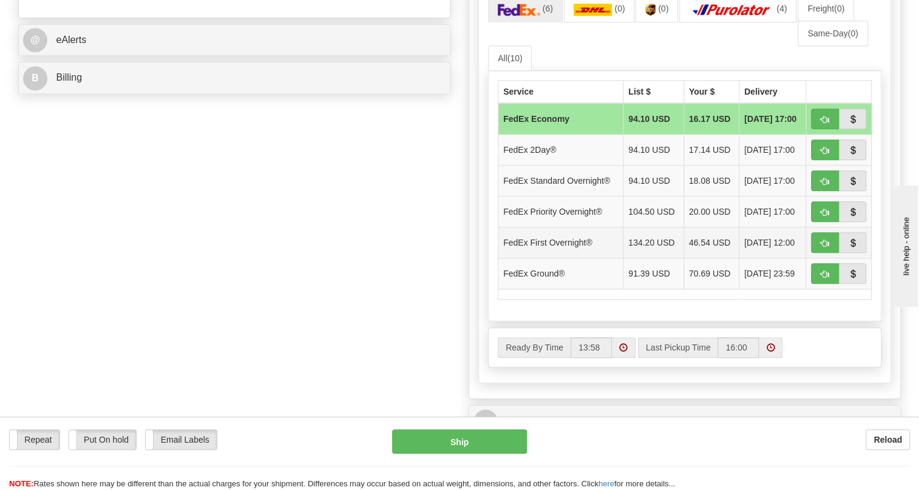
scroll to position [551, 0]
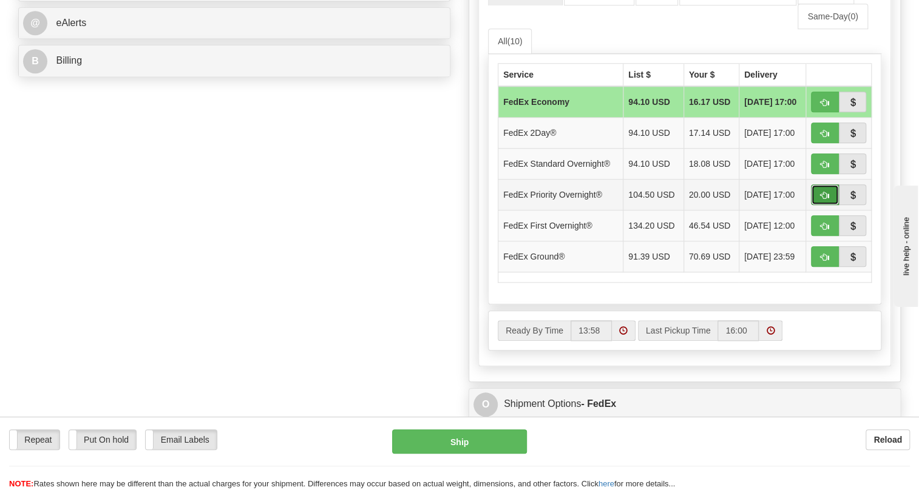
click at [826, 200] on span "button" at bounding box center [824, 196] width 8 height 8
type input "01"
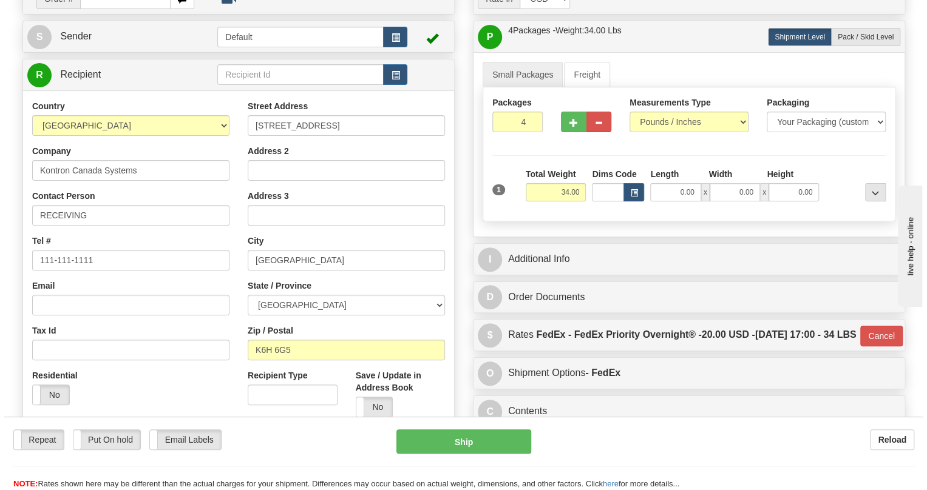
scroll to position [171, 0]
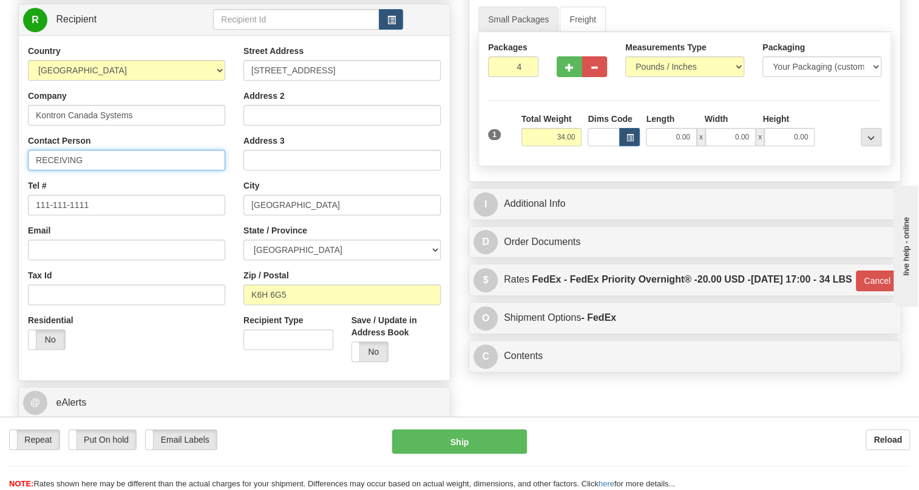
click at [37, 170] on input "RECEIVING" at bounding box center [126, 160] width 197 height 21
type input "Attn: [PERSON_NAME] / RECEIVING"
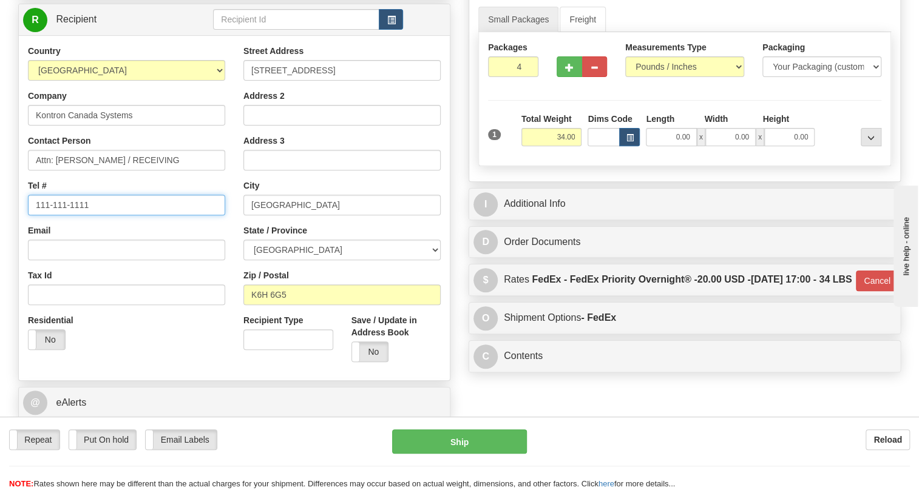
click at [78, 215] on input "111-111-1111" at bounding box center [126, 205] width 197 height 21
click at [66, 215] on input "111-111-+ [PHONE_NUMBER]" at bounding box center [126, 205] width 197 height 21
click at [67, 215] on input "111-111-+ [PHONE_NUMBER]" at bounding box center [126, 205] width 197 height 21
type input "+ [PHONE_NUMBER]"
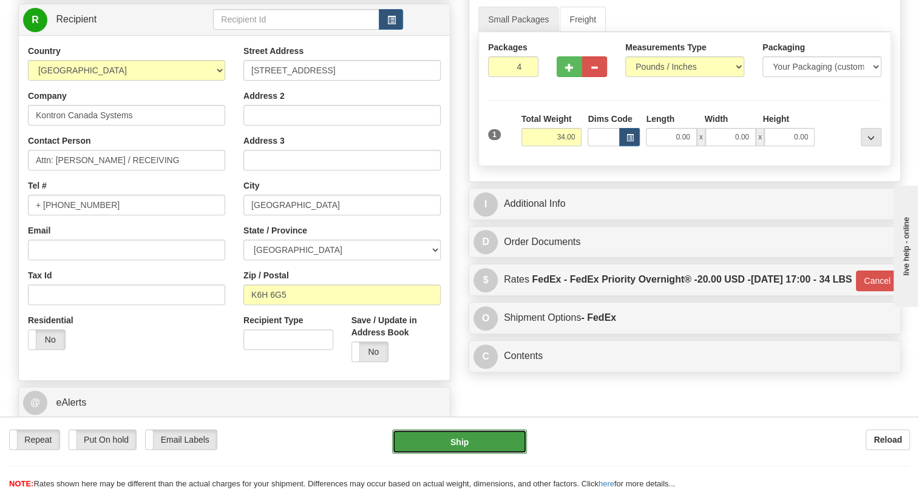
click at [461, 444] on button "Ship" at bounding box center [459, 442] width 135 height 24
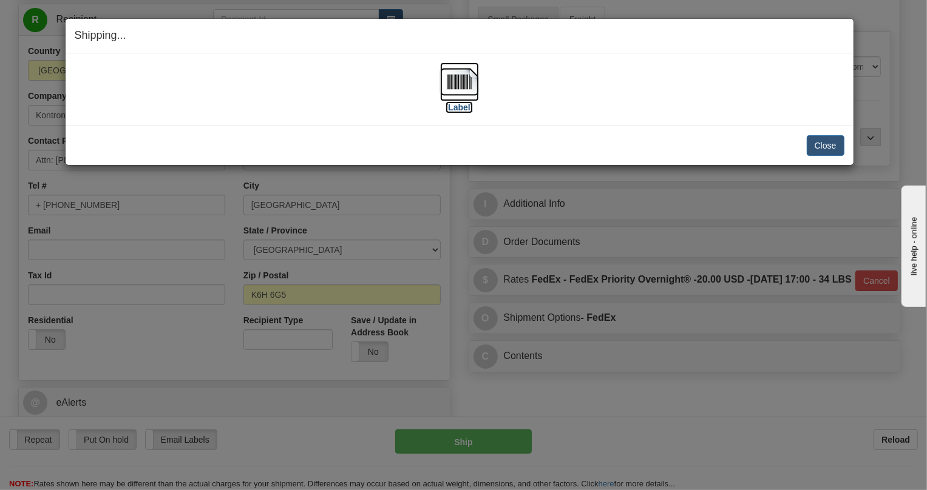
click at [468, 80] on img at bounding box center [459, 81] width 39 height 39
click at [461, 84] on img at bounding box center [459, 81] width 39 height 39
click at [814, 147] on button "Close" at bounding box center [825, 145] width 38 height 21
